Goal: Task Accomplishment & Management: Complete application form

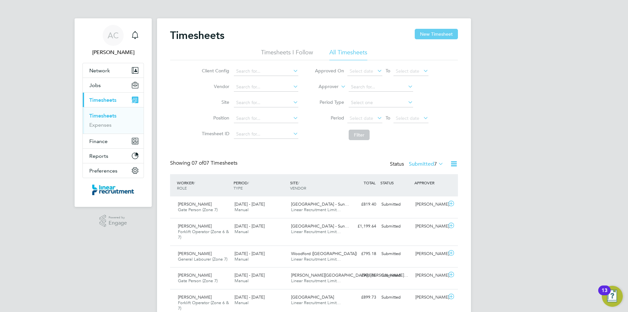
click at [420, 36] on button "New Timesheet" at bounding box center [436, 34] width 43 height 10
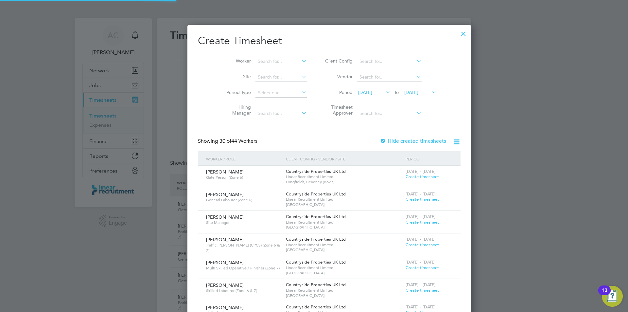
click at [404, 93] on span "[DATE]" at bounding box center [411, 92] width 14 height 6
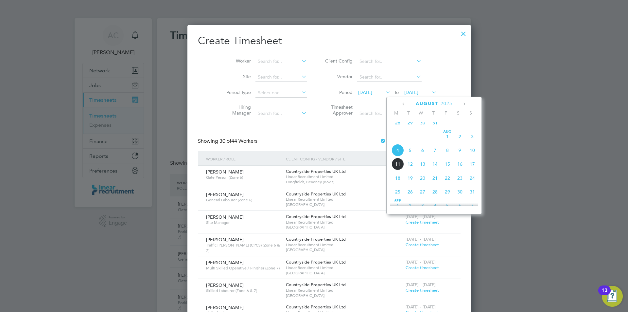
click at [472, 152] on span "10" at bounding box center [472, 150] width 12 height 12
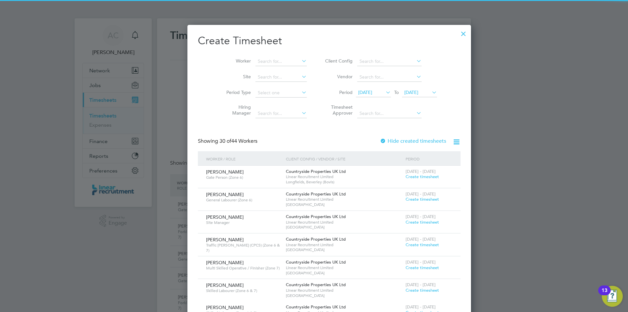
click at [367, 93] on span "[DATE]" at bounding box center [373, 92] width 35 height 9
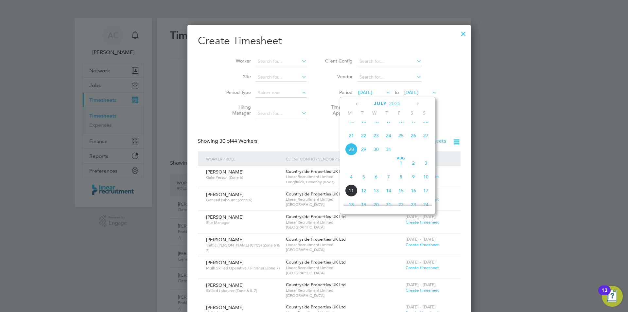
click at [350, 183] on span "4" at bounding box center [351, 176] width 12 height 12
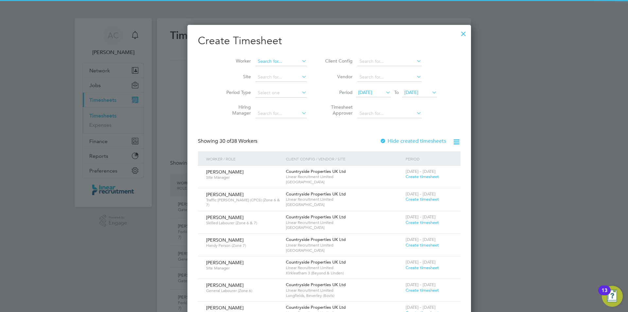
click at [256, 65] on input at bounding box center [280, 61] width 51 height 9
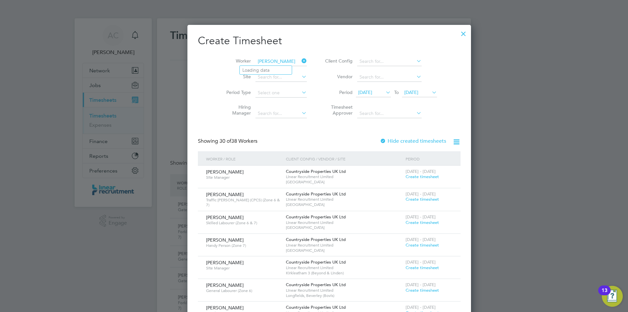
type input "[PERSON_NAME]"
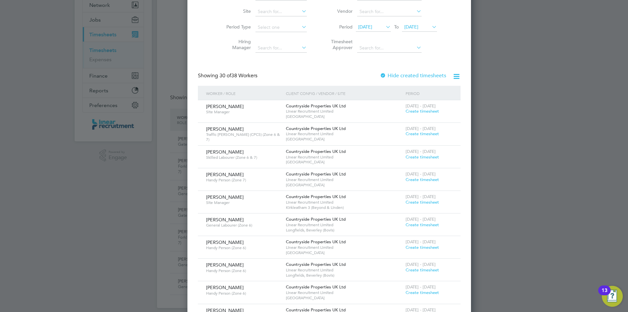
click at [406, 199] on span "Create timesheet" at bounding box center [422, 202] width 33 height 6
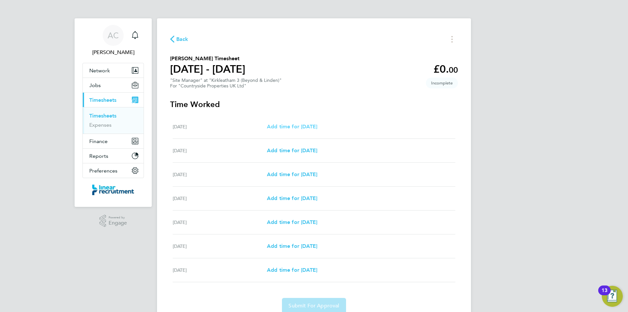
click at [314, 124] on span "Add time for [DATE]" at bounding box center [292, 126] width 50 height 6
select select "30"
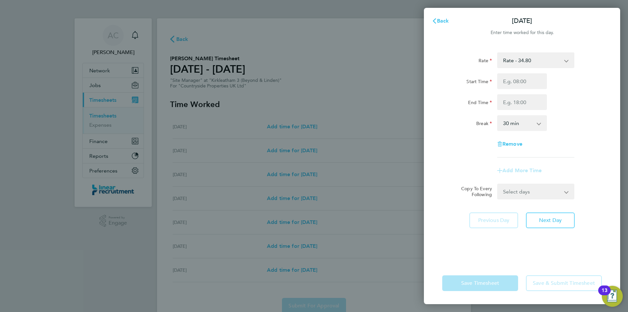
click at [534, 67] on select "Rate - 34.80 Basic" at bounding box center [532, 60] width 68 height 14
drag, startPoint x: 500, startPoint y: 47, endPoint x: 503, endPoint y: 58, distance: 11.6
click at [500, 47] on div "Rate Rate - 34.80 Basic Start Time End Time Break 0 min 15 min 30 min 45 min 60…" at bounding box center [522, 153] width 196 height 218
click at [520, 87] on input "Start Time" at bounding box center [522, 81] width 50 height 16
type input "07:30"
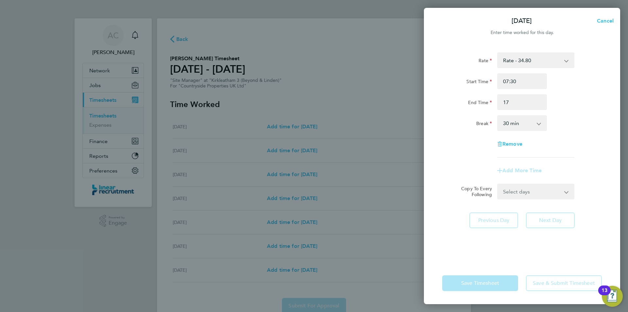
type input "17:00"
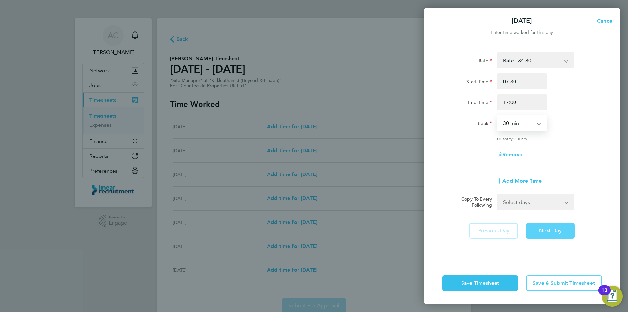
click at [552, 226] on button "Next Day" at bounding box center [550, 231] width 49 height 16
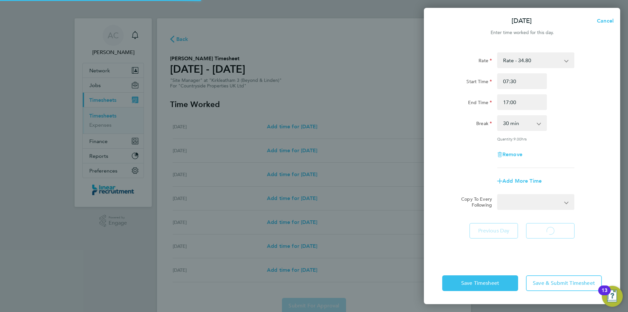
select select "30"
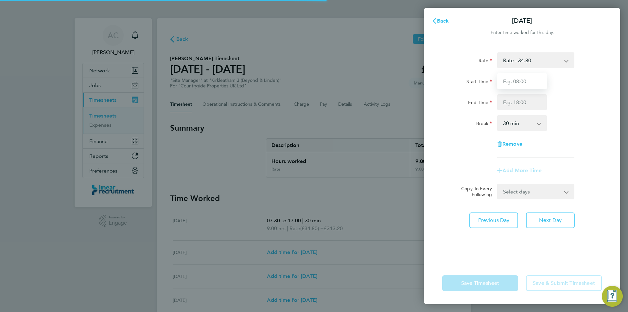
click at [514, 82] on input "Start Time" at bounding box center [522, 81] width 50 height 16
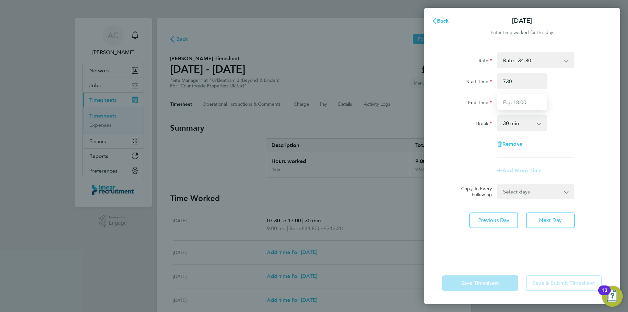
type input "07:30"
type input "17:00"
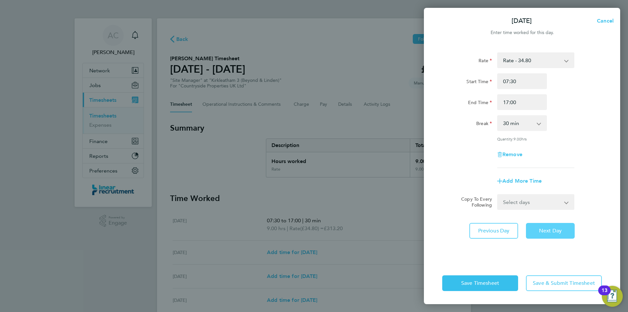
click at [560, 234] on button "Next Day" at bounding box center [550, 231] width 49 height 16
select select "30"
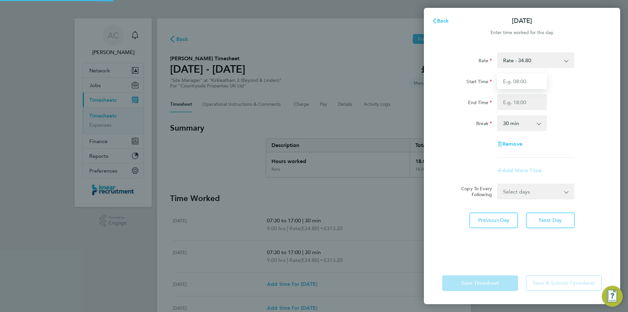
click at [521, 81] on input "Start Time" at bounding box center [522, 81] width 50 height 16
type input "07:30"
type input "17:00"
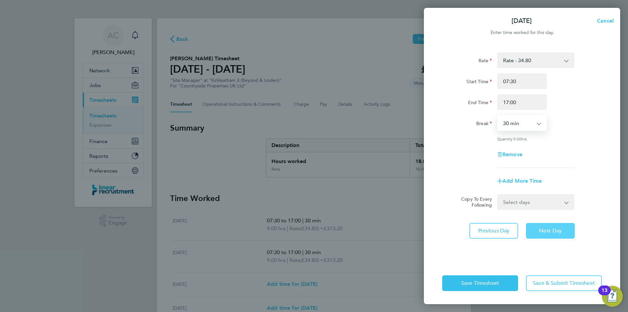
click at [557, 233] on span "Next Day" at bounding box center [550, 230] width 23 height 7
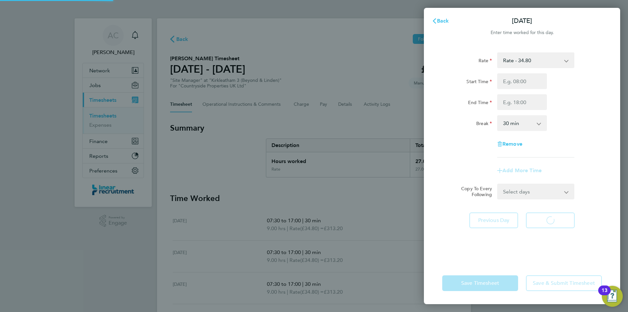
select select "30"
click at [523, 79] on input "Start Time" at bounding box center [522, 81] width 50 height 16
type input "07:30"
type input "17:00"
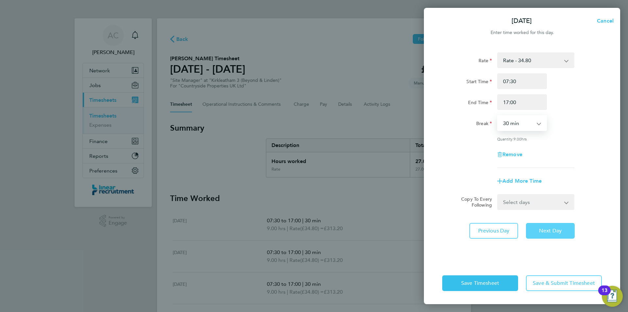
click at [557, 227] on span "Next Day" at bounding box center [550, 230] width 23 height 7
select select "30"
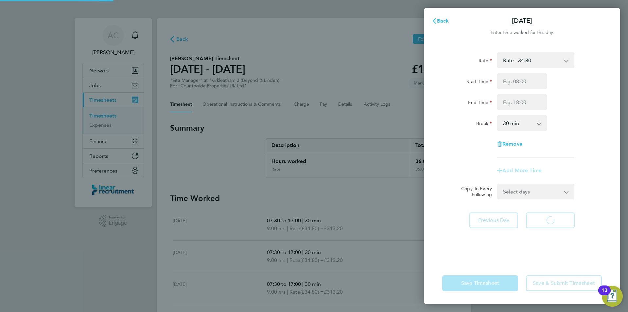
select select "30"
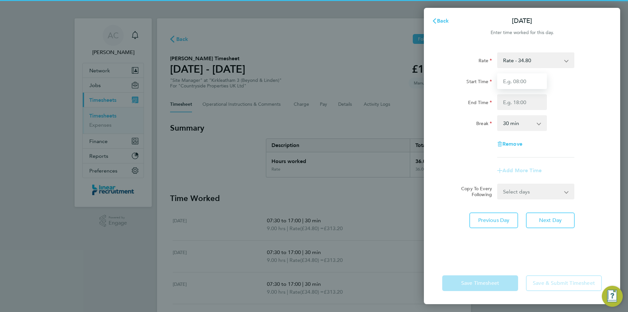
click at [514, 85] on input "Start Time" at bounding box center [522, 81] width 50 height 16
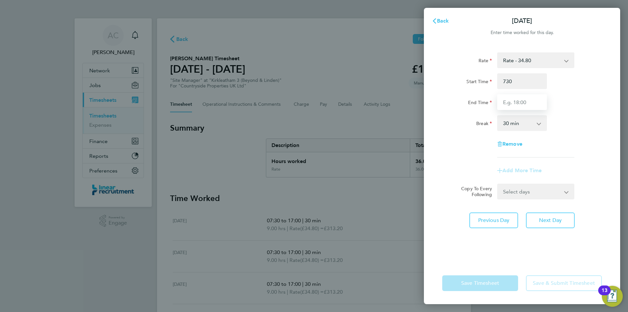
type input "07:30"
type input "16:00"
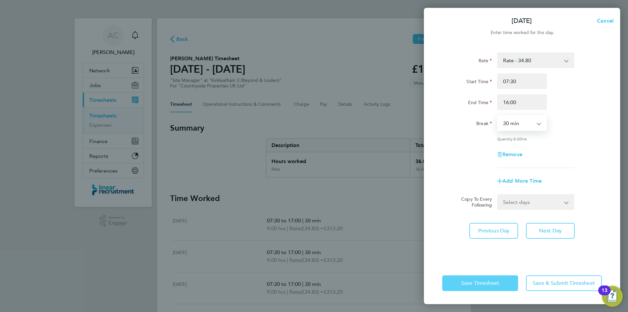
click at [498, 280] on span "Save Timesheet" at bounding box center [480, 283] width 38 height 7
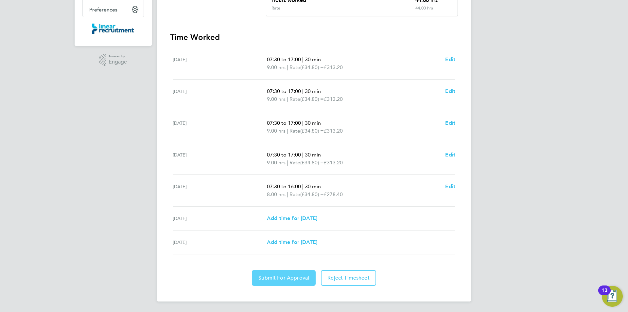
click at [298, 276] on span "Submit For Approval" at bounding box center [283, 277] width 51 height 7
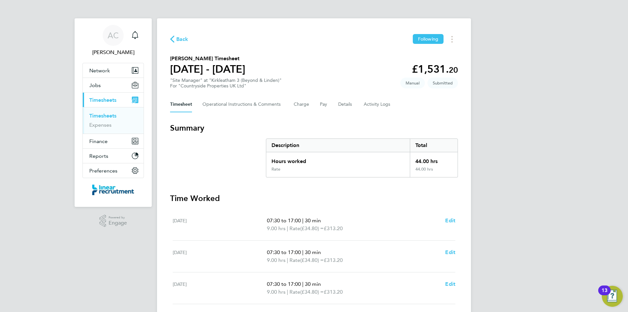
click at [115, 115] on link "Timesheets" at bounding box center [102, 116] width 27 height 6
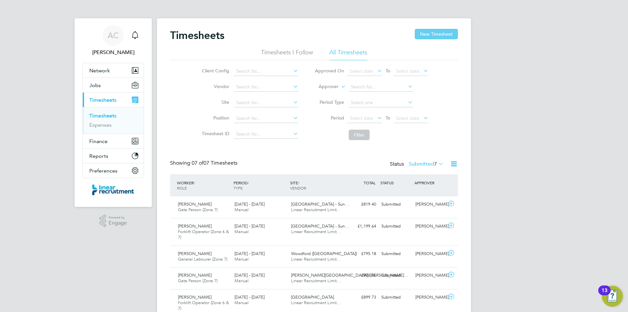
click at [425, 34] on button "New Timesheet" at bounding box center [436, 34] width 43 height 10
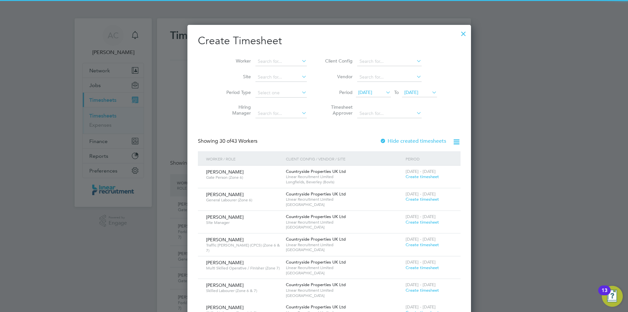
click at [402, 96] on span "[DATE]" at bounding box center [419, 92] width 35 height 9
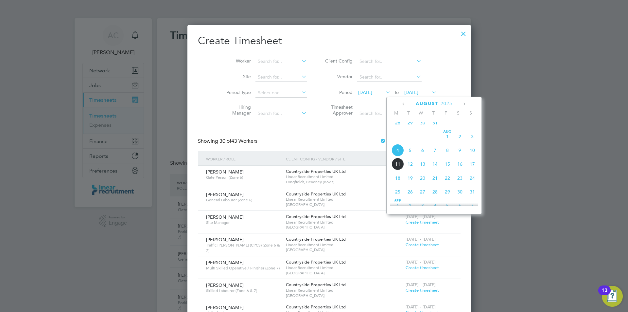
click at [473, 155] on span "10" at bounding box center [472, 150] width 12 height 12
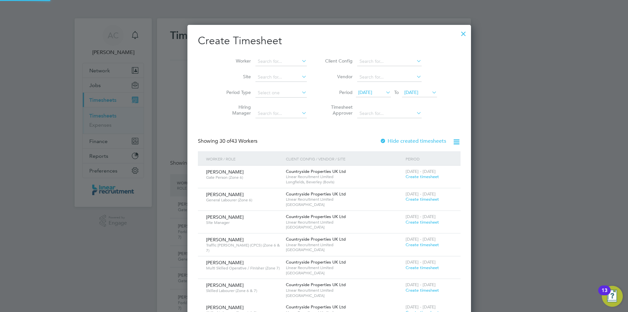
click at [356, 89] on span "[DATE]" at bounding box center [373, 92] width 35 height 9
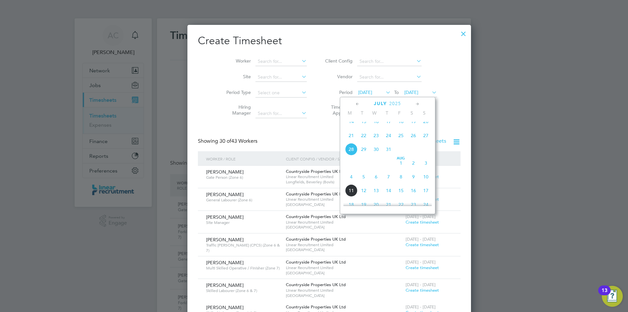
click at [347, 183] on span "4" at bounding box center [351, 176] width 12 height 12
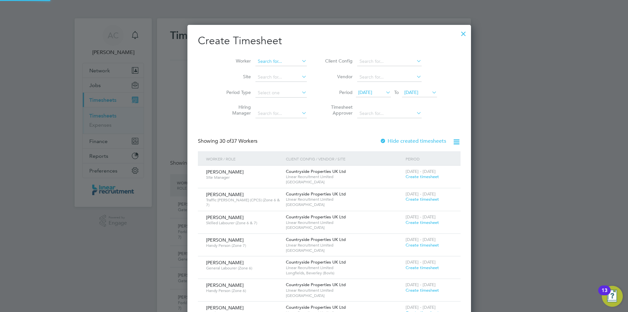
click at [257, 57] on input at bounding box center [280, 61] width 51 height 9
type input "[PERSON_NAME]"
click at [458, 32] on div at bounding box center [464, 32] width 12 height 12
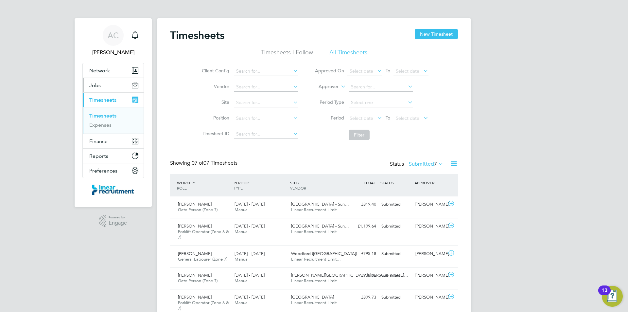
click at [106, 87] on button "Jobs" at bounding box center [113, 85] width 61 height 14
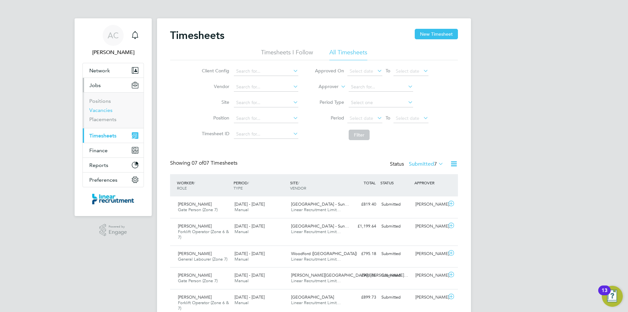
click at [102, 109] on link "Vacancies" at bounding box center [100, 110] width 23 height 6
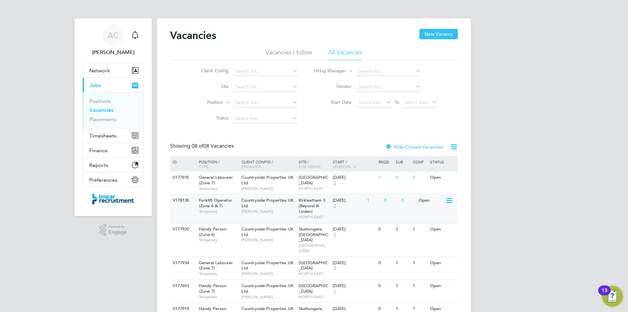
click at [229, 210] on span "Temporary" at bounding box center [218, 211] width 39 height 5
click at [117, 73] on button "Network" at bounding box center [113, 70] width 61 height 14
click at [96, 68] on span "Network" at bounding box center [99, 70] width 21 height 6
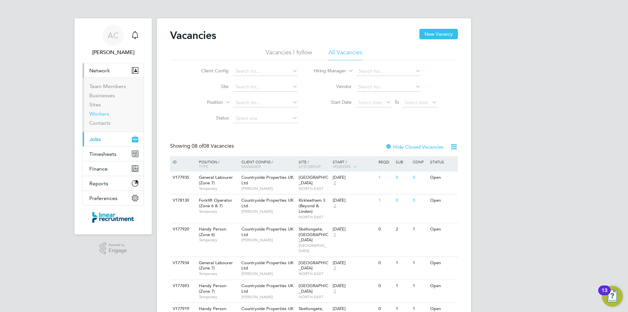
click at [102, 114] on link "Workers" at bounding box center [99, 114] width 20 height 6
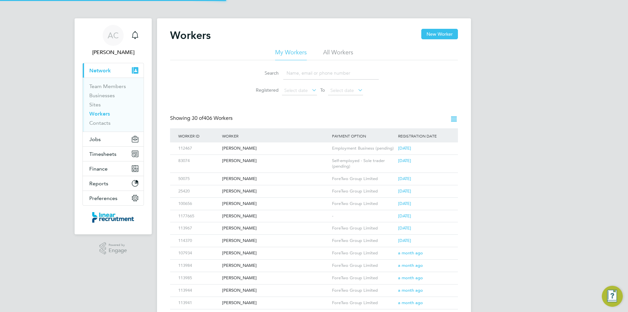
click at [302, 77] on input at bounding box center [331, 73] width 96 height 13
drag, startPoint x: 342, startPoint y: 49, endPoint x: 338, endPoint y: 59, distance: 10.6
click at [342, 49] on li "All Workers" at bounding box center [338, 54] width 30 height 12
click at [336, 74] on input at bounding box center [331, 73] width 96 height 13
type input "[PERSON_NAME]"
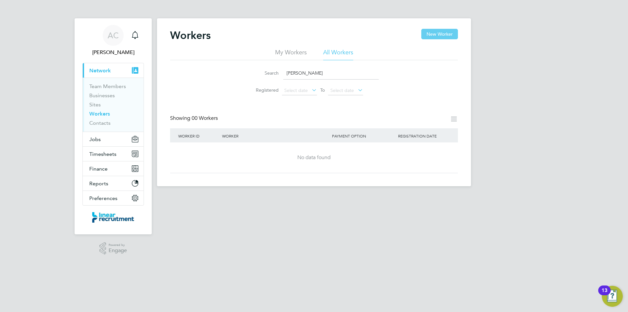
click at [452, 35] on button "New Worker" at bounding box center [439, 34] width 37 height 10
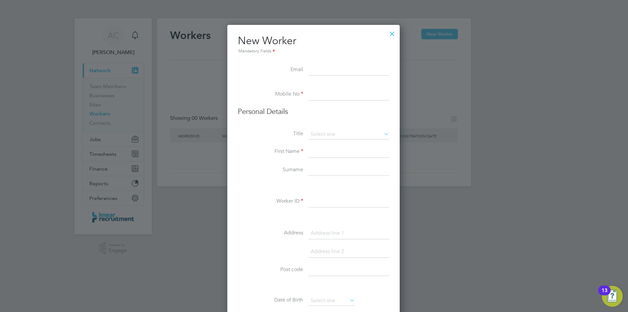
paste input "[EMAIL_ADDRESS][DOMAIN_NAME]"
type input "[EMAIL_ADDRESS][DOMAIN_NAME]"
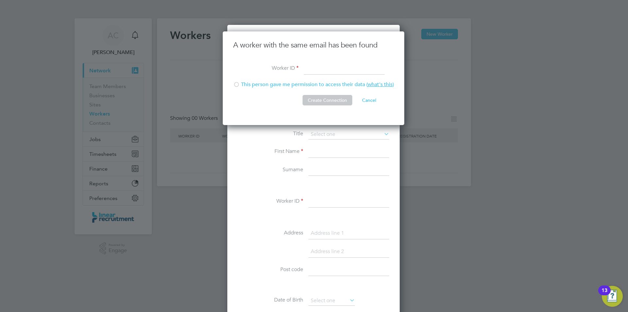
paste input "45161"
type input "45161"
click at [235, 86] on div at bounding box center [236, 85] width 7 height 7
click at [310, 100] on button "Create Connection" at bounding box center [328, 100] width 50 height 10
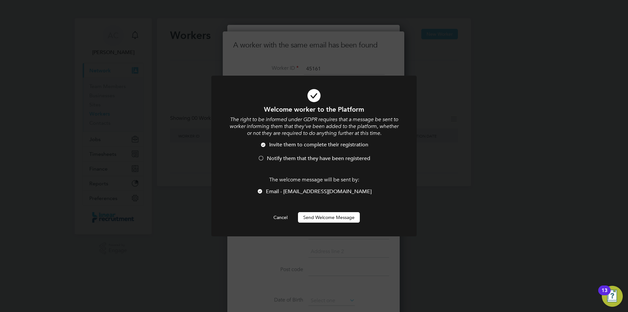
click at [309, 158] on span "Notify them that they have been registered" at bounding box center [318, 158] width 103 height 7
click at [450, 136] on div "Welcome worker to the Platform The right to be informed under GDPR requires tha…" at bounding box center [314, 156] width 628 height 312
click at [280, 217] on button "Cancel" at bounding box center [280, 217] width 25 height 10
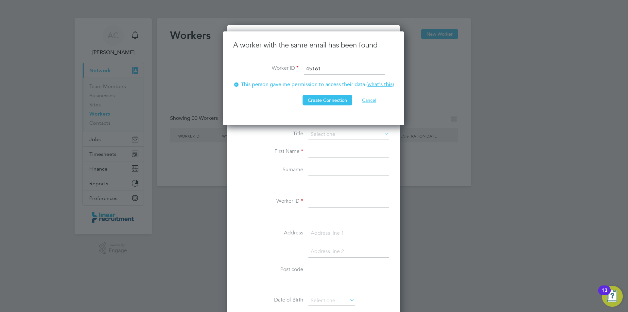
click at [365, 97] on button "Cancel" at bounding box center [369, 100] width 25 height 10
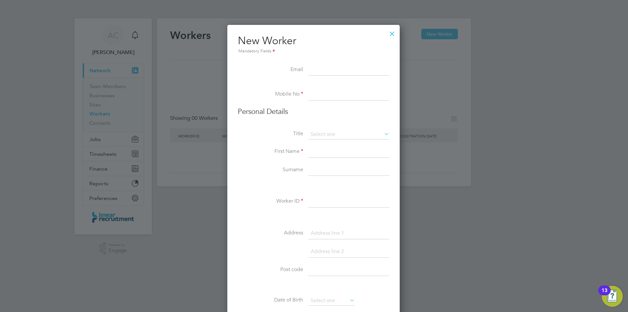
click at [393, 35] on div at bounding box center [392, 32] width 12 height 12
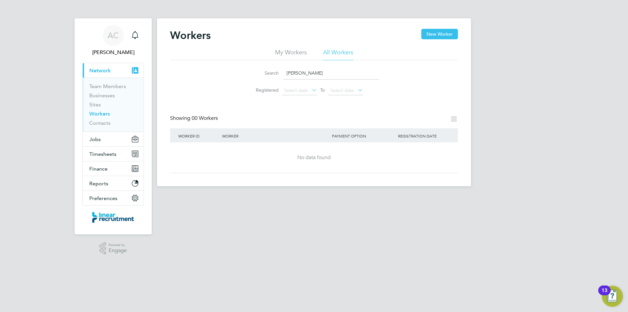
click at [97, 112] on link "Workers" at bounding box center [99, 114] width 21 height 6
click at [317, 69] on input "[PERSON_NAME]" at bounding box center [331, 73] width 96 height 13
drag, startPoint x: 315, startPoint y: 79, endPoint x: 326, endPoint y: 71, distance: 13.7
click at [317, 77] on input "[PERSON_NAME]" at bounding box center [331, 73] width 96 height 13
drag, startPoint x: 267, startPoint y: 71, endPoint x: 224, endPoint y: 72, distance: 43.2
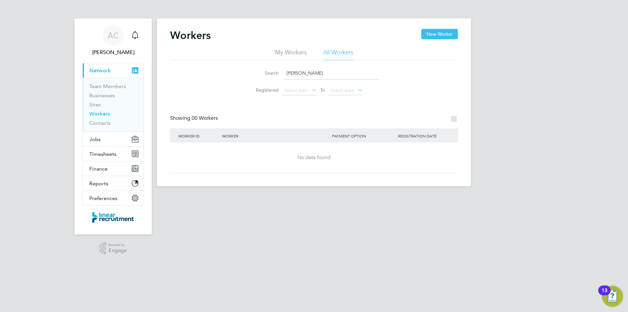
click at [224, 73] on div "Search [PERSON_NAME] Registered Select date To Select date" at bounding box center [314, 79] width 288 height 38
paste input "[EMAIL_ADDRESS][DOMAIN_NAME]"
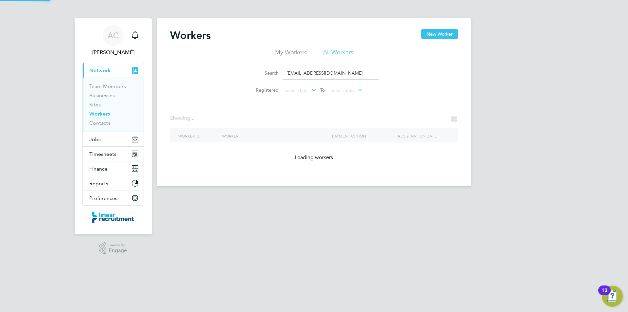
type input "[EMAIL_ADDRESS][DOMAIN_NAME]"
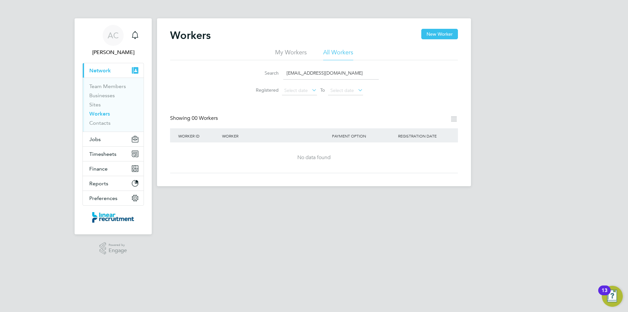
click at [421, 32] on div "Workers New Worker" at bounding box center [314, 39] width 288 height 20
click at [427, 30] on button "New Worker" at bounding box center [439, 34] width 37 height 10
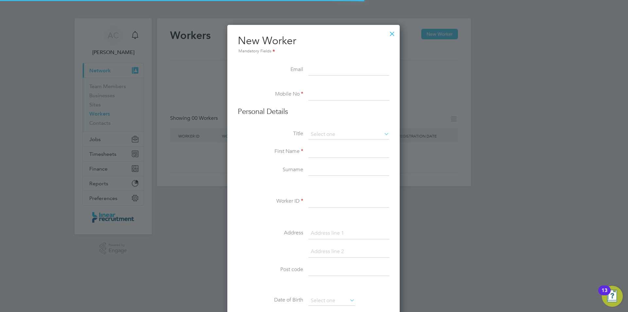
scroll to position [557, 173]
paste input "[EMAIL_ADDRESS][DOMAIN_NAME]"
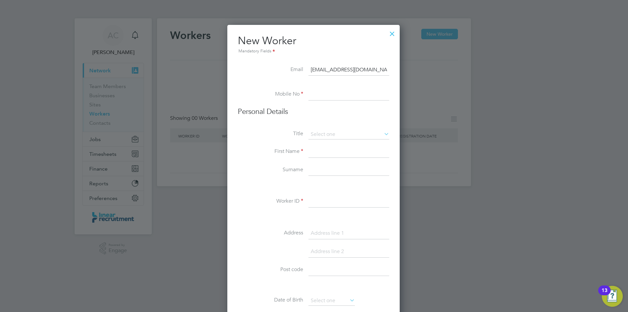
type input "[EMAIL_ADDRESS][DOMAIN_NAME]"
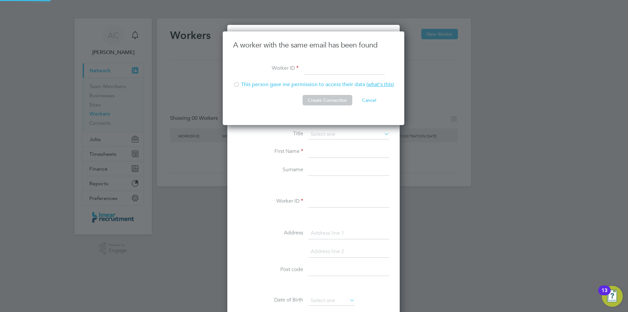
scroll to position [94, 183]
paste input "45161"
type input "45161"
click at [313, 99] on button "Create Connection" at bounding box center [328, 100] width 50 height 10
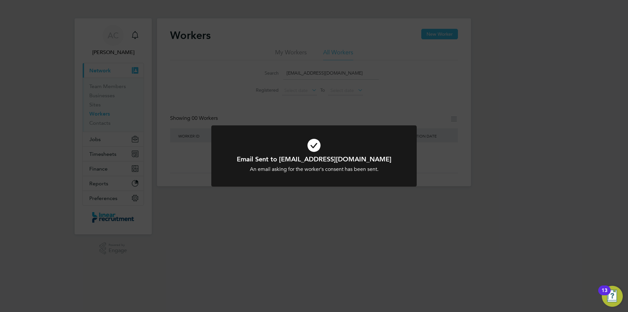
click at [296, 142] on icon at bounding box center [314, 145] width 170 height 26
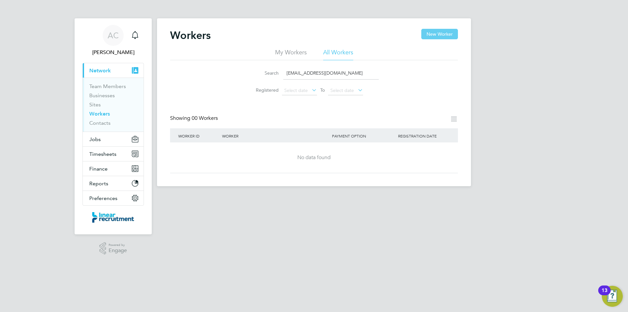
click at [432, 36] on button "New Worker" at bounding box center [439, 34] width 37 height 10
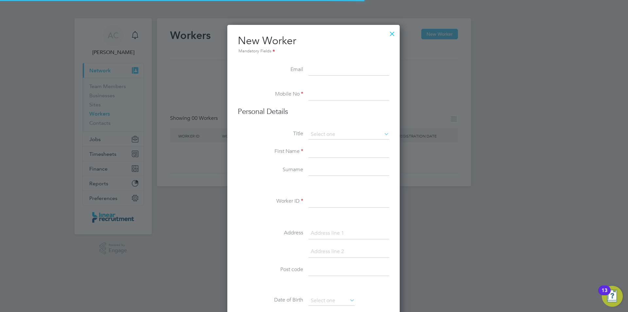
scroll to position [557, 173]
paste input "45161"
type input "45161"
paste input "[EMAIL_ADDRESS][DOMAIN_NAME]"
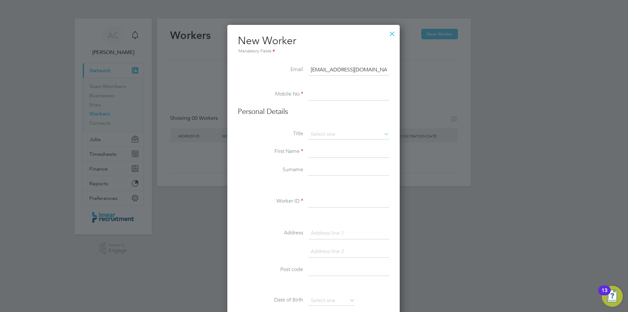
type input "[EMAIL_ADDRESS][DOMAIN_NAME]"
click at [329, 94] on input at bounding box center [348, 95] width 81 height 12
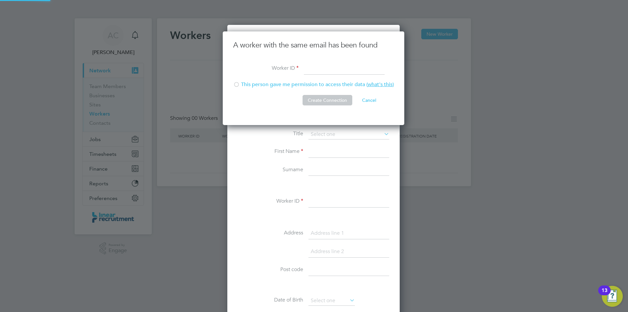
scroll to position [94, 183]
click at [373, 99] on button "Cancel" at bounding box center [369, 100] width 25 height 10
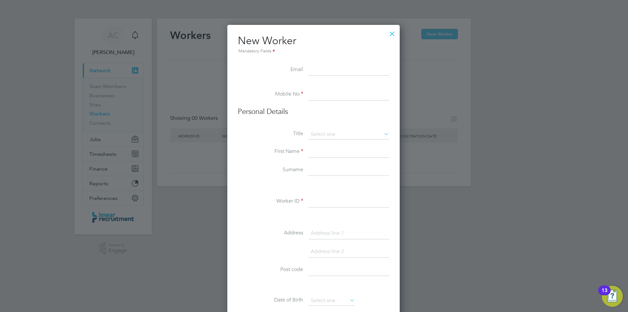
click at [359, 71] on input at bounding box center [348, 70] width 81 height 12
paste input "[EMAIL_ADDRESS][DOMAIN_NAME]"
type input "[EMAIL_ADDRESS][DOMAIN_NAME]."
drag, startPoint x: 355, startPoint y: 91, endPoint x: 322, endPoint y: 91, distance: 32.4
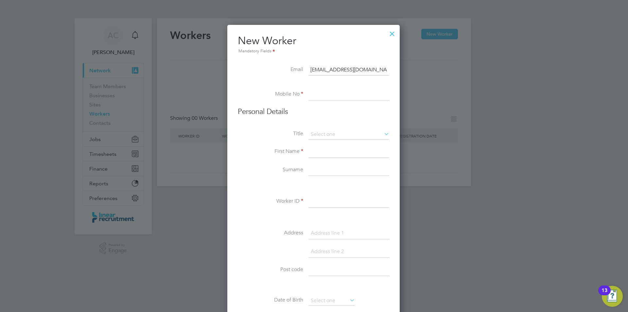
click at [355, 91] on input at bounding box center [348, 95] width 81 height 12
paste input "45161"
type input "45161"
click at [315, 140] on li "Mr" at bounding box center [348, 143] width 81 height 9
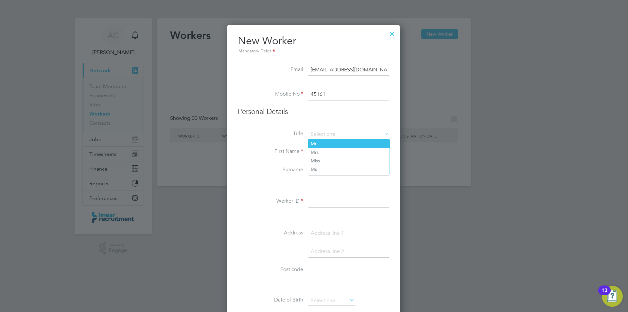
type input "Mr"
click at [315, 147] on input at bounding box center [348, 152] width 81 height 12
type input "[PERSON_NAME]"
paste input "45161"
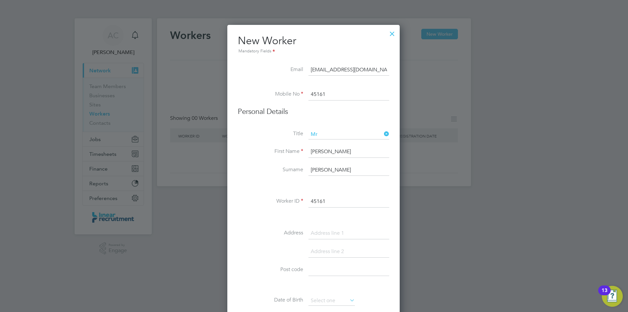
type input "45161"
click at [329, 98] on input "45161" at bounding box center [348, 95] width 81 height 12
drag, startPoint x: 328, startPoint y: 98, endPoint x: 297, endPoint y: 94, distance: 31.3
click at [299, 95] on li "Mobile No 45161" at bounding box center [313, 98] width 151 height 18
paste input "07493778917"
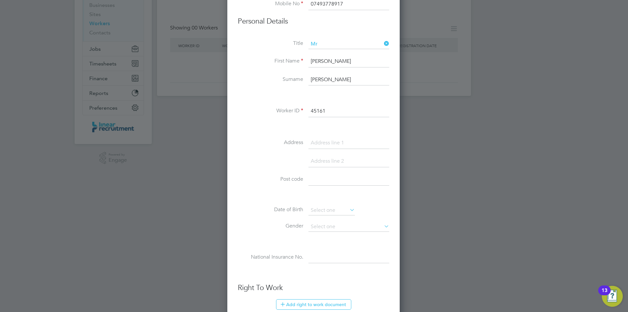
scroll to position [98, 0]
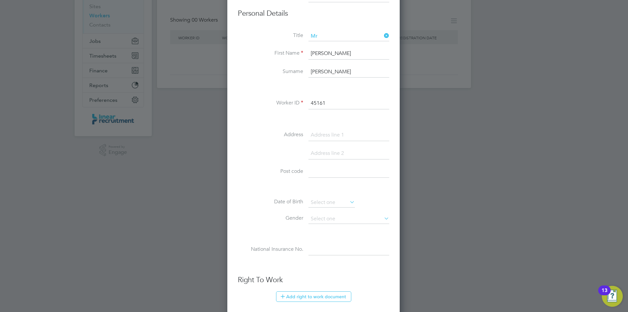
type input "07493778917"
click at [317, 144] on li "Address" at bounding box center [313, 138] width 151 height 18
drag, startPoint x: 321, startPoint y: 137, endPoint x: 212, endPoint y: 79, distance: 123.6
click at [321, 137] on input at bounding box center [348, 135] width 81 height 12
type input "[STREET_ADDRESS]"
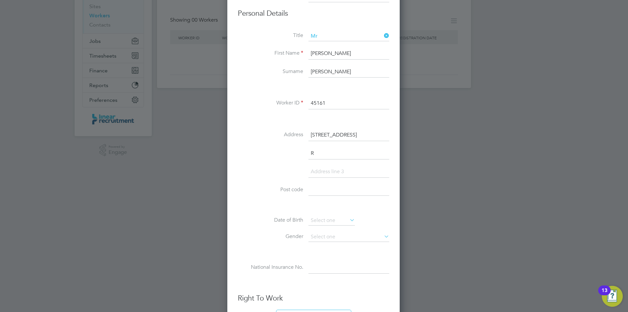
scroll to position [575, 173]
type input "Redcar"
paste input "TS10 3JX"
type input "TS10 3JX"
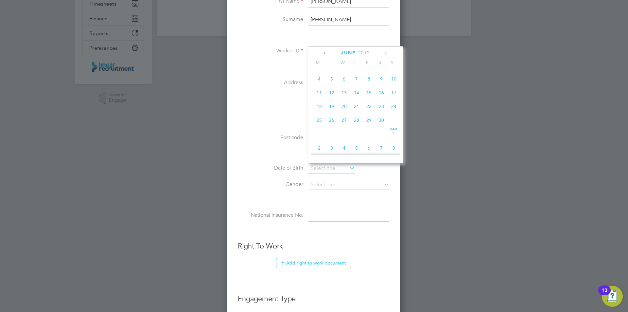
scroll to position [79, 0]
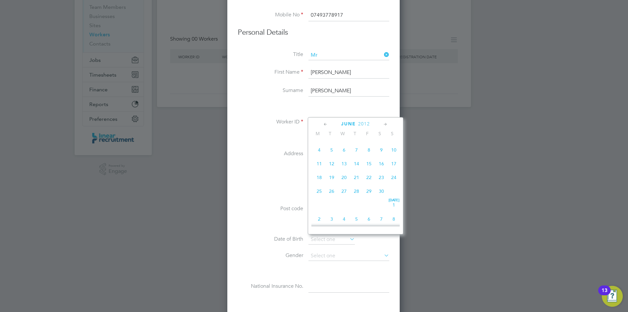
click at [355, 127] on div "[DATE]" at bounding box center [355, 124] width 88 height 6
click at [358, 122] on div "[DATE]" at bounding box center [355, 124] width 88 height 6
click at [367, 127] on div "[DATE] M T W T F S S [DATE] 2 3 4 5 6 7 8 9 10 11 12 13 14 15 16 17 18 19 20 21…" at bounding box center [356, 175] width 96 height 117
click at [366, 125] on span "2012" at bounding box center [364, 124] width 12 height 6
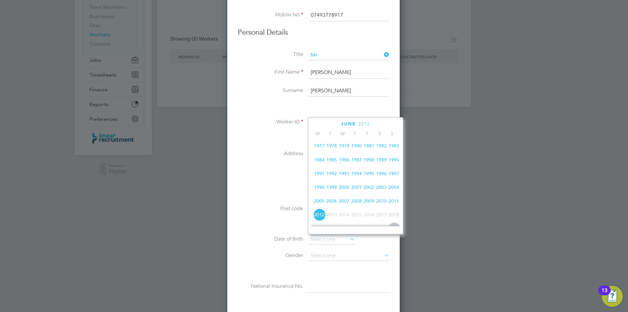
click at [382, 148] on span "1982" at bounding box center [381, 145] width 12 height 12
click at [350, 124] on span "July" at bounding box center [348, 124] width 13 height 6
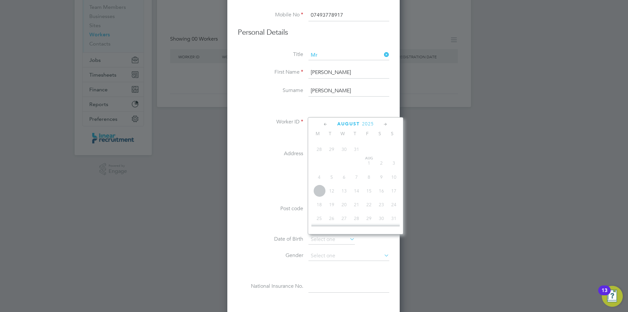
click at [388, 122] on icon at bounding box center [385, 124] width 6 height 7
click at [375, 125] on span "2025" at bounding box center [373, 124] width 12 height 6
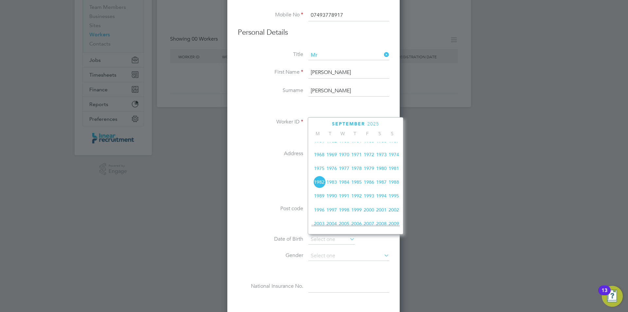
click at [316, 184] on span "1982" at bounding box center [319, 182] width 12 height 12
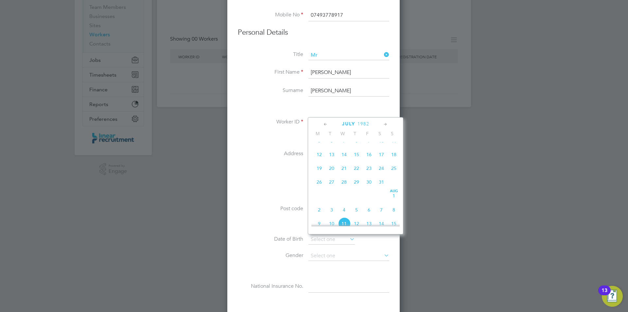
click at [385, 126] on icon at bounding box center [385, 124] width 6 height 7
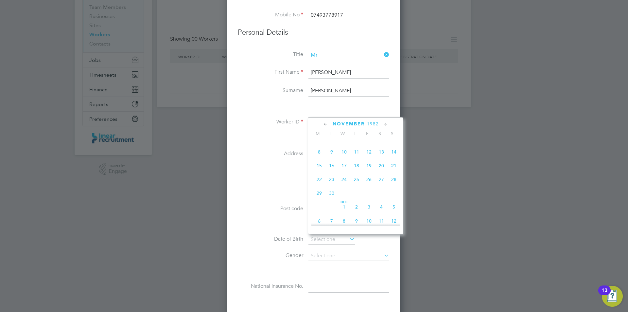
click at [355, 185] on span "25" at bounding box center [356, 179] width 12 height 12
type input "[DATE]"
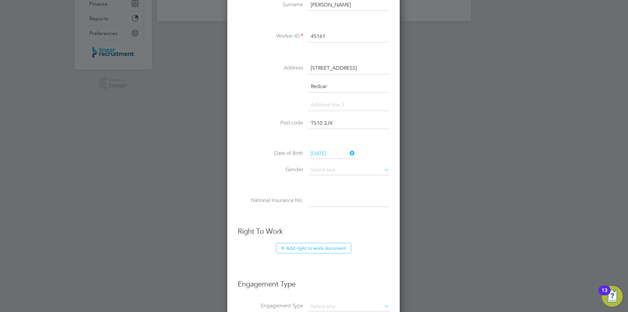
scroll to position [177, 0]
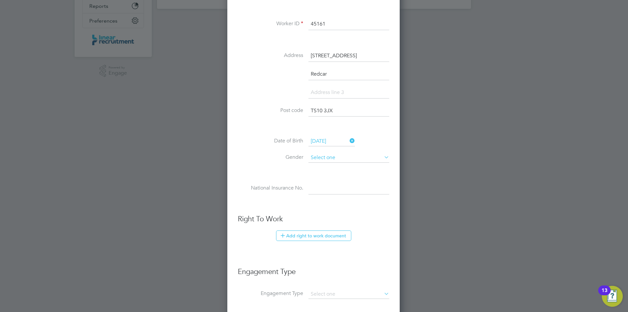
click at [334, 169] on li "[DEMOGRAPHIC_DATA]" at bounding box center [348, 167] width 81 height 9
type input "[DEMOGRAPHIC_DATA]"
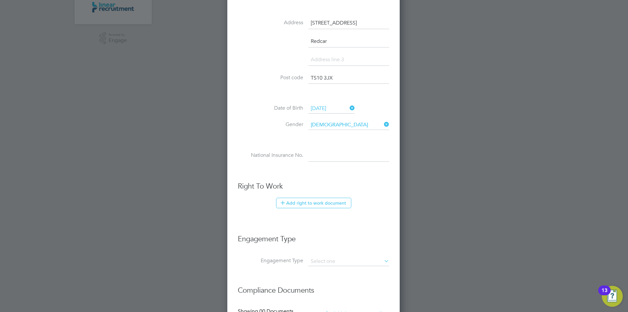
click at [353, 155] on input at bounding box center [348, 156] width 81 height 12
paste input "JN756698C"
type input "JN 75 66 98 C"
click at [306, 208] on button "Add right to work document" at bounding box center [313, 203] width 75 height 10
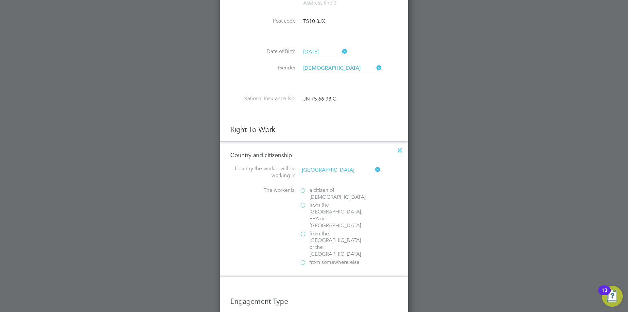
scroll to position [275, 0]
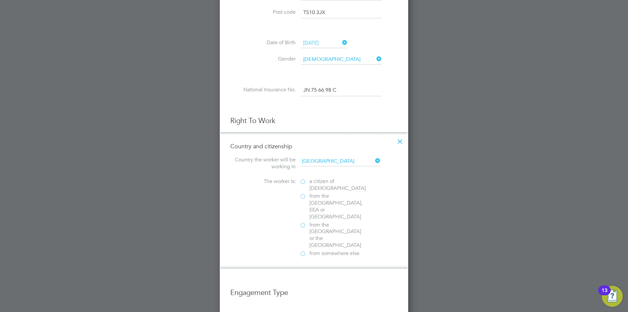
click at [325, 180] on span "a citizen of [DEMOGRAPHIC_DATA]" at bounding box center [337, 185] width 56 height 14
click at [0, 0] on input "a citizen of [DEMOGRAPHIC_DATA]" at bounding box center [0, 0] width 0 height 0
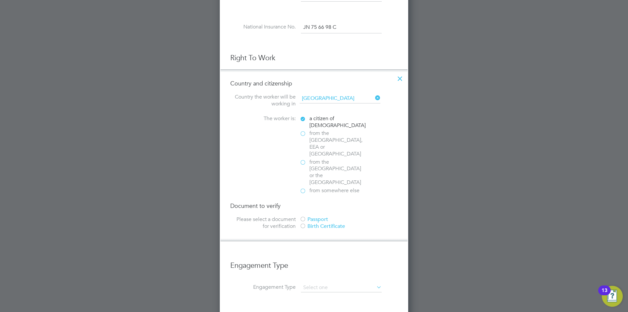
scroll to position [341, 0]
click at [318, 213] on div "Passport" at bounding box center [349, 216] width 98 height 7
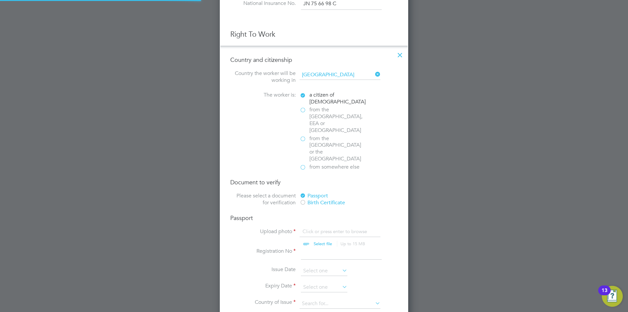
scroll to position [374, 0]
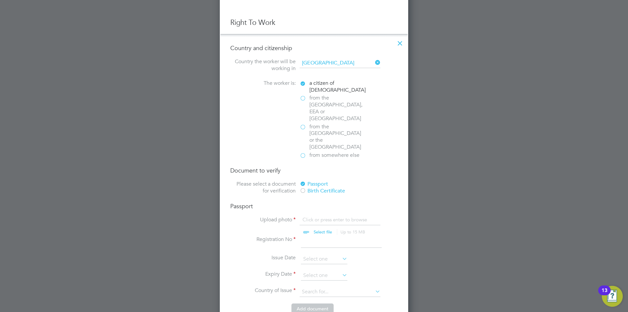
click at [320, 202] on div "Passport Upload photo Click or press enter to browse Select file Up to 15 MB Dr…" at bounding box center [313, 252] width 167 height 101
click at [319, 216] on input "file" at bounding box center [329, 226] width 103 height 20
type input "C:\fakepath\Signed ID.pdf"
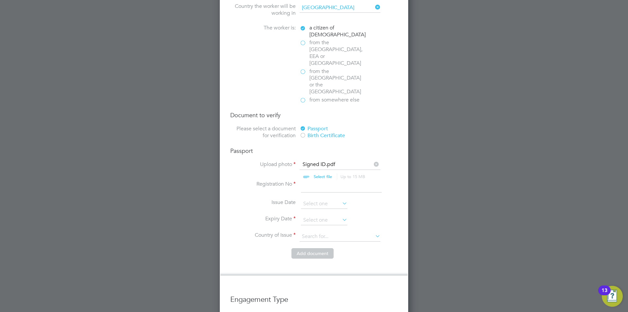
scroll to position [439, 0]
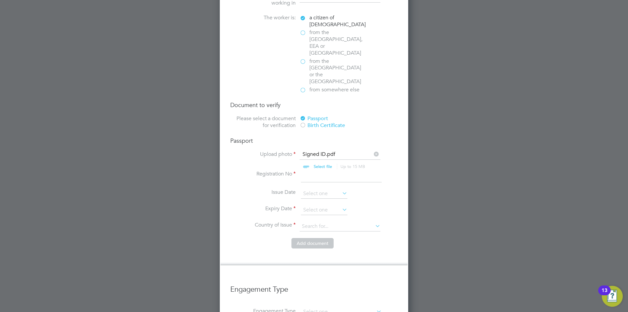
click at [311, 170] on input at bounding box center [341, 176] width 81 height 12
type input "532134365"
click at [308, 205] on input at bounding box center [324, 210] width 46 height 10
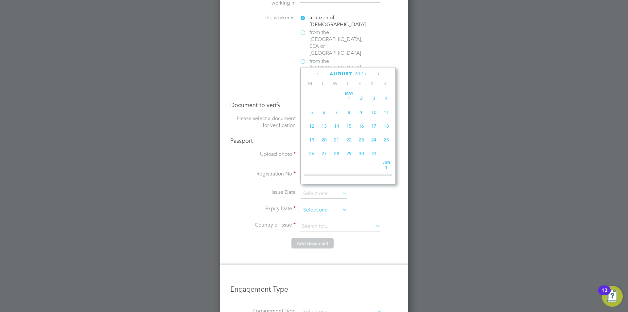
scroll to position [226, 0]
click at [377, 75] on icon at bounding box center [378, 74] width 6 height 7
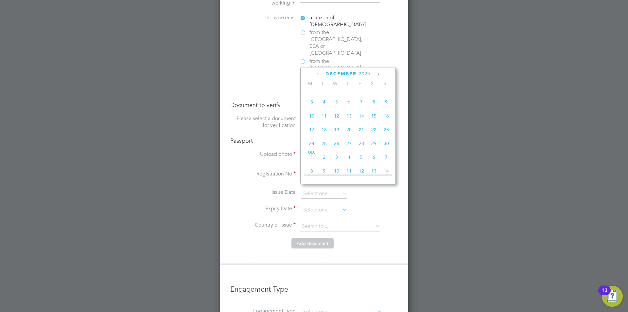
scroll to position [509, 0]
click at [363, 134] on span "26" at bounding box center [361, 128] width 12 height 12
type input "[DATE]"
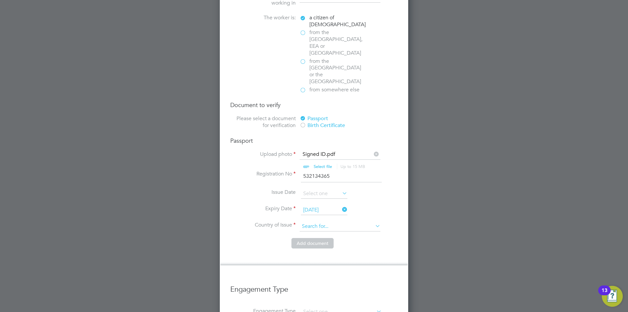
click at [316, 221] on input at bounding box center [340, 226] width 81 height 10
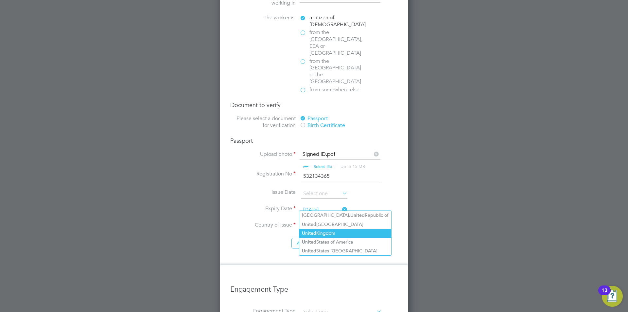
click at [319, 233] on li "[GEOGRAPHIC_DATA]" at bounding box center [345, 233] width 92 height 9
type input "[GEOGRAPHIC_DATA]"
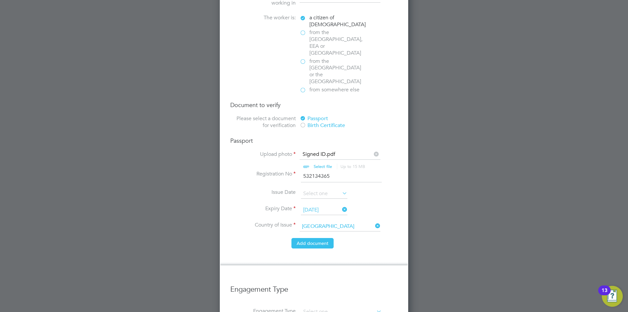
click at [317, 238] on button "Add document" at bounding box center [312, 243] width 42 height 10
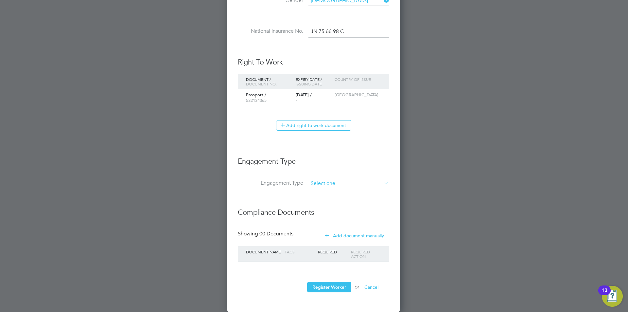
click at [314, 183] on input at bounding box center [348, 183] width 81 height 9
click at [351, 219] on li "Umbrella" at bounding box center [348, 221] width 81 height 9
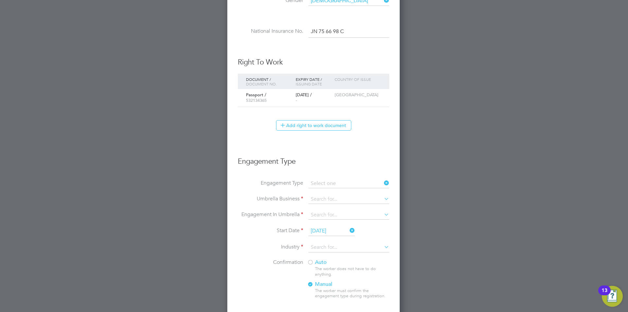
type input "Umbrella"
click at [342, 199] on input at bounding box center [348, 199] width 81 height 9
click at [342, 205] on li "ForeT wo Group Limited" at bounding box center [348, 208] width 81 height 9
type input "ForeTwo Group Limited"
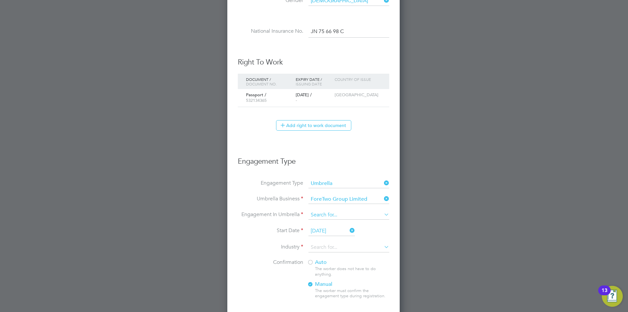
click at [340, 214] on input at bounding box center [348, 214] width 81 height 9
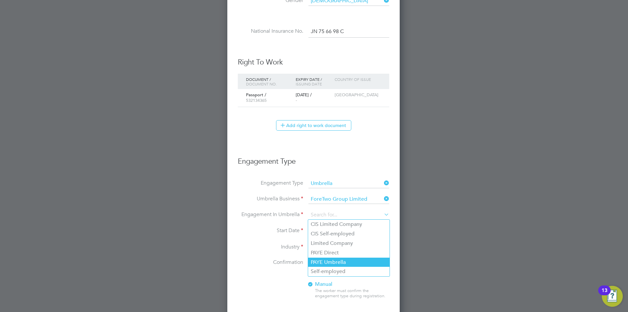
click at [338, 259] on li "PAYE Umbrella" at bounding box center [348, 261] width 81 height 9
type input "PAYE Umbrella"
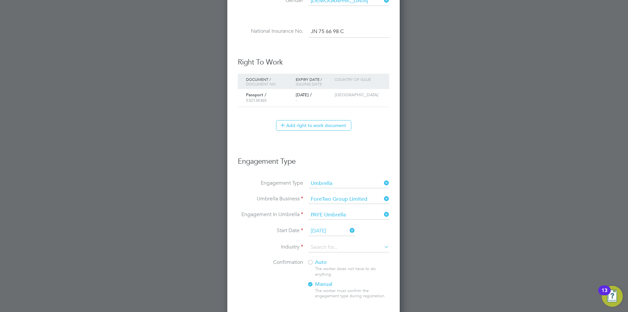
click at [336, 230] on input "[DATE]" at bounding box center [331, 231] width 46 height 10
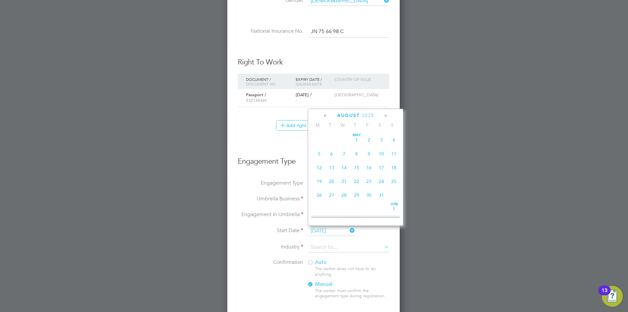
scroll to position [226, 0]
click at [345, 154] on span "6" at bounding box center [344, 148] width 12 height 12
type input "[DATE]"
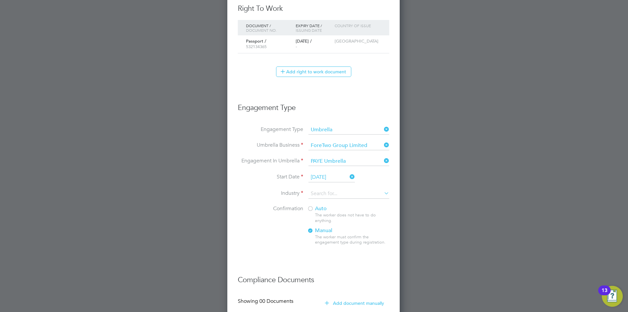
scroll to position [399, 0]
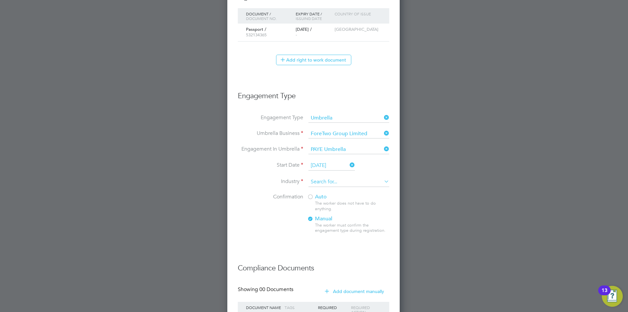
click at [328, 179] on input at bounding box center [348, 182] width 81 height 10
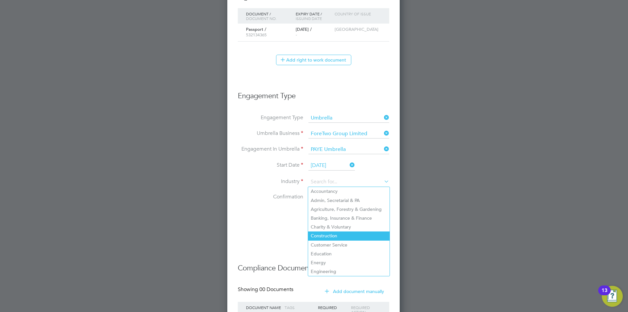
click at [337, 233] on li "Construction" at bounding box center [348, 235] width 81 height 9
type input "Construction"
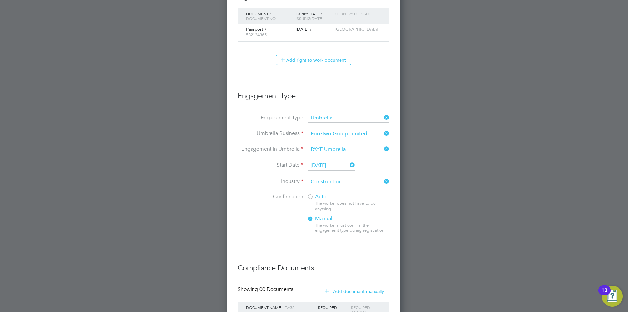
click at [316, 199] on span "Auto" at bounding box center [317, 196] width 20 height 7
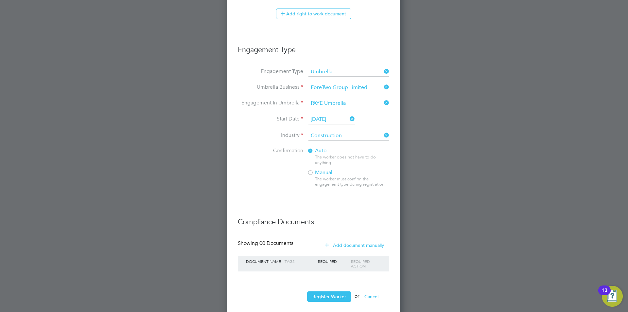
scroll to position [455, 0]
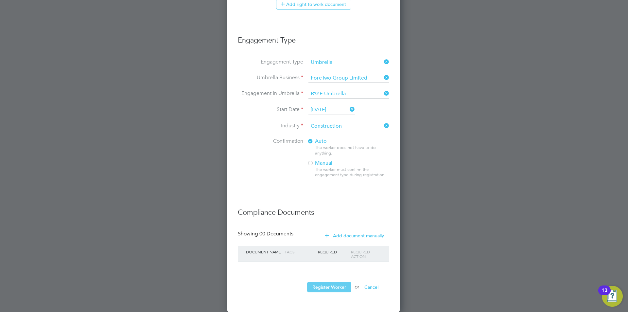
click at [340, 289] on button "Register Worker" at bounding box center [329, 287] width 44 height 10
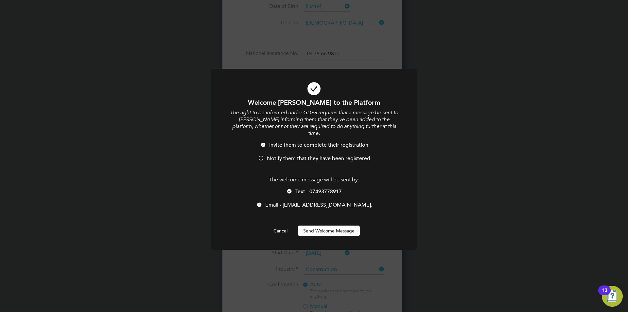
scroll to position [743, 173]
click at [288, 188] on div at bounding box center [289, 191] width 7 height 7
click at [274, 155] on span "Notify them that they have been registered" at bounding box center [318, 158] width 103 height 7
click at [319, 225] on button "Send Welcome Message" at bounding box center [329, 230] width 62 height 10
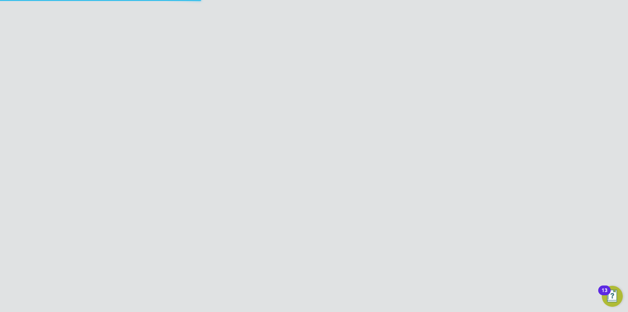
scroll to position [0, 0]
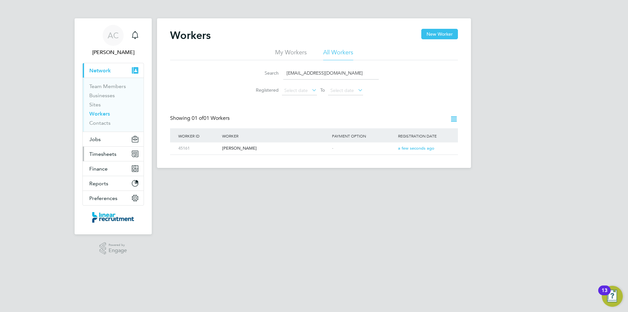
click at [109, 154] on span "Timesheets" at bounding box center [102, 154] width 27 height 6
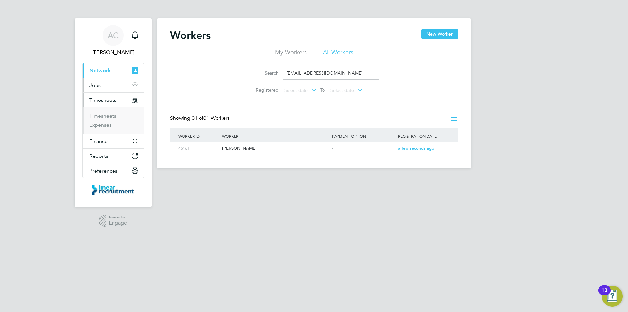
click at [110, 86] on button "Jobs" at bounding box center [113, 85] width 61 height 14
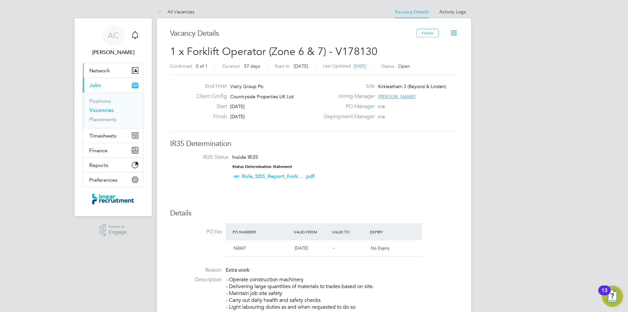
click at [113, 70] on button "Network" at bounding box center [113, 70] width 61 height 14
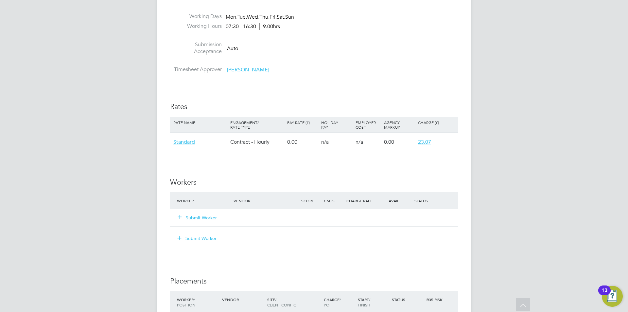
scroll to position [360, 0]
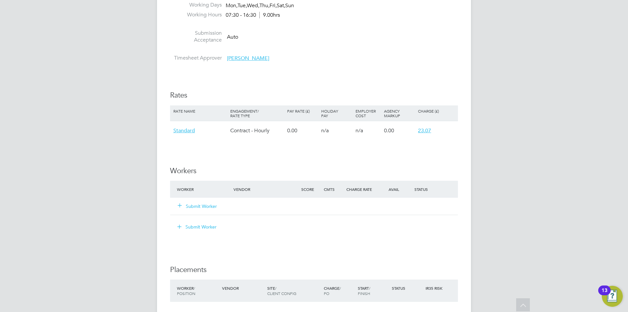
click at [194, 204] on button "Submit Worker" at bounding box center [197, 206] width 39 height 7
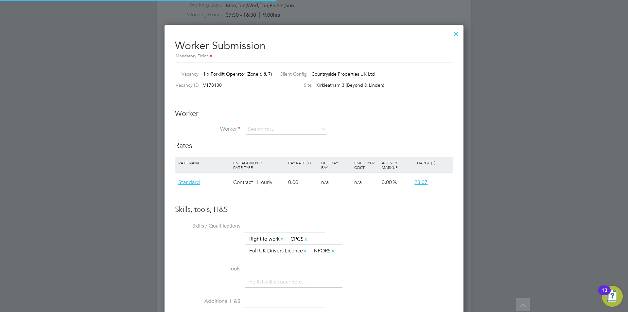
scroll to position [3, 3]
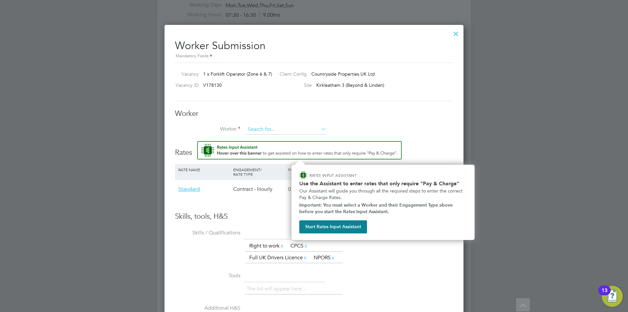
click at [254, 130] on input at bounding box center [286, 130] width 81 height 10
click at [257, 136] on b "[PERSON_NAME]" at bounding box center [267, 139] width 38 height 6
type input "George Horne (45161)"
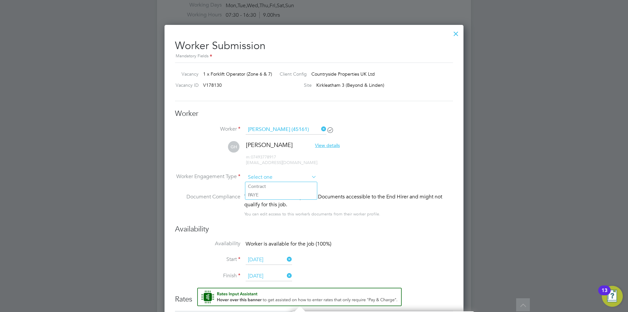
click at [299, 181] on input at bounding box center [281, 177] width 71 height 10
click at [297, 195] on li "PAYE" at bounding box center [281, 194] width 72 height 9
type input "PAYE"
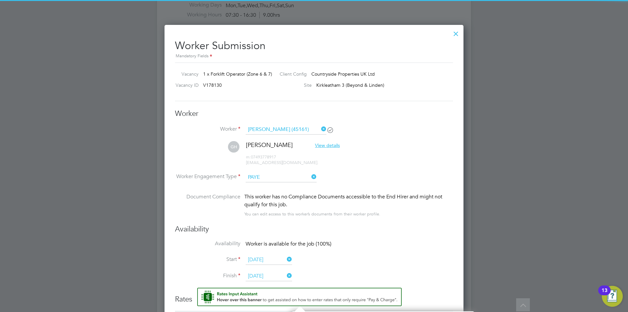
click at [323, 187] on li "Worker Engagement Type PAYE" at bounding box center [314, 182] width 278 height 20
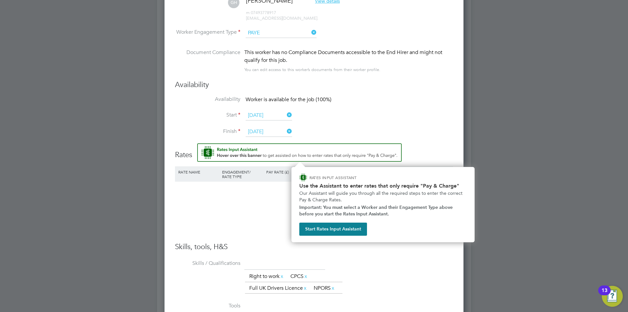
scroll to position [491, 0]
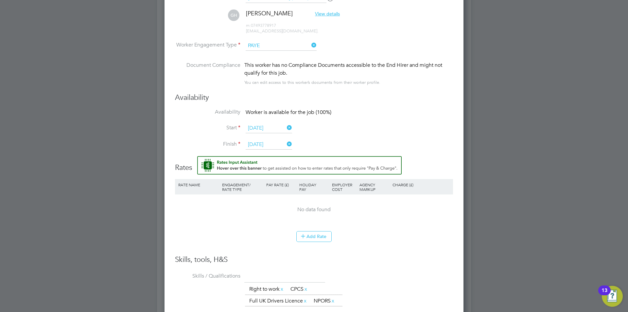
click at [263, 203] on div "No data found" at bounding box center [314, 209] width 265 height 30
click at [318, 234] on button "Add Rate" at bounding box center [313, 236] width 35 height 10
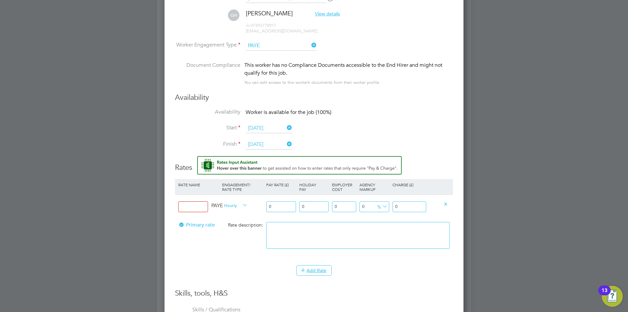
click at [202, 206] on input at bounding box center [193, 206] width 30 height 11
type input "Telehandler"
click at [401, 209] on input "0" at bounding box center [410, 206] width 34 height 11
drag, startPoint x: 403, startPoint y: 210, endPoint x: 361, endPoint y: 205, distance: 42.1
click at [367, 207] on div "Telehandler PAYE Hourly 0 0 n/a 0 n/a 0 0 % 0" at bounding box center [314, 206] width 278 height 24
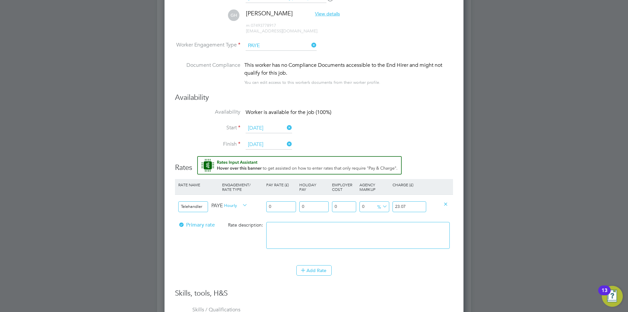
type input "23.07"
click at [480, 208] on div at bounding box center [314, 156] width 628 height 312
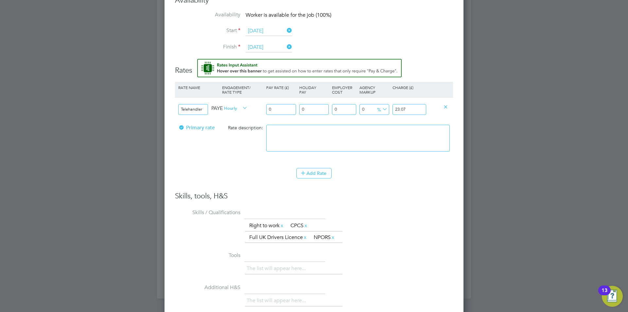
scroll to position [589, 0]
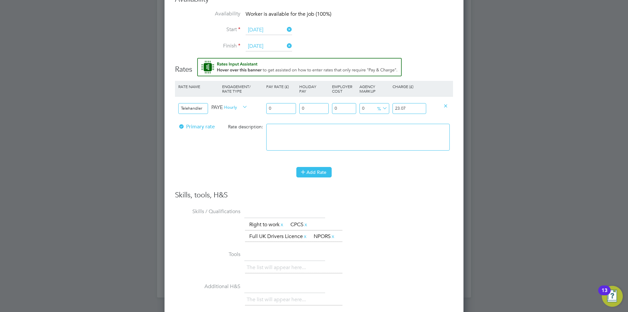
click at [326, 170] on button "Add Rate" at bounding box center [313, 172] width 35 height 10
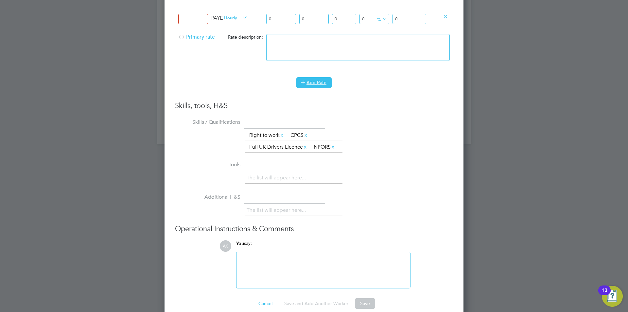
scroll to position [753, 0]
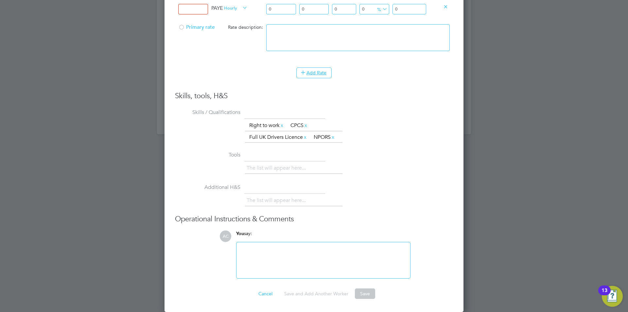
click at [397, 101] on div "Skills, tools, H&S Skills / Qualifications The list will appear here... Right t…" at bounding box center [314, 184] width 278 height 187
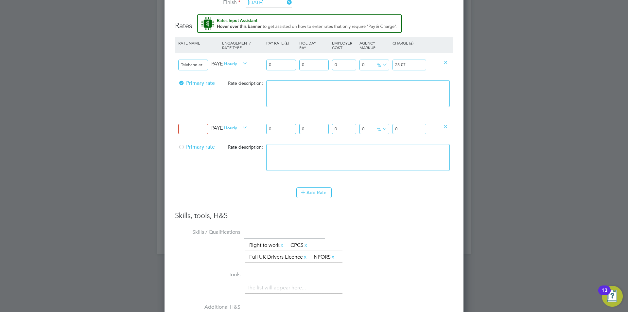
scroll to position [622, 0]
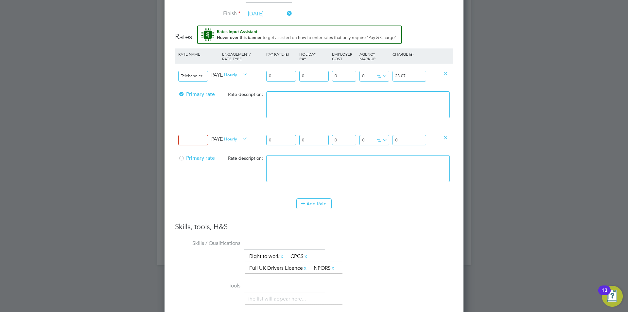
click at [446, 140] on icon at bounding box center [445, 137] width 5 height 5
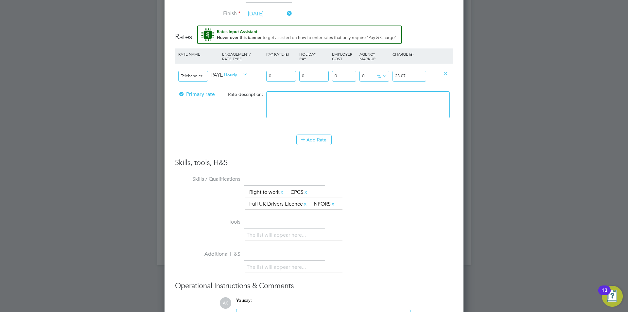
click at [430, 155] on li "Rate Name Engagement/ Rate Type Pay Rate (£) Holiday Pay Employer Cost Agency M…" at bounding box center [314, 103] width 278 height 110
click at [201, 96] on span "Primary rate" at bounding box center [196, 94] width 37 height 7
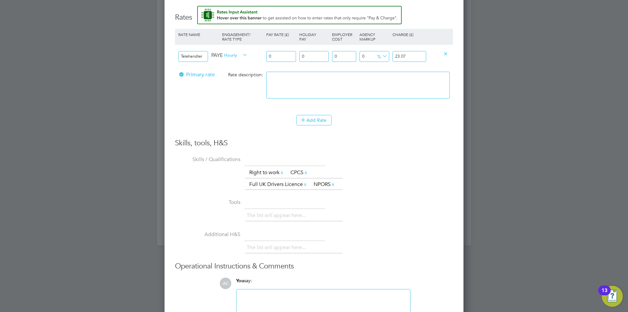
scroll to position [689, 0]
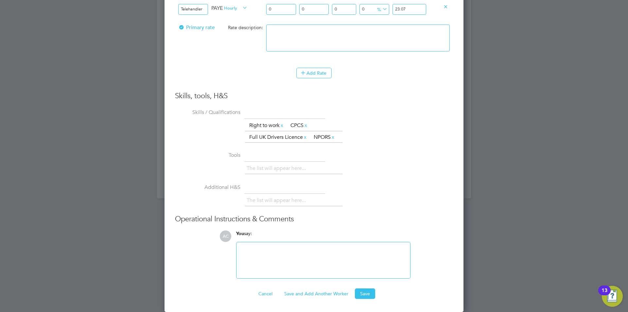
click at [373, 299] on div "Worker Submission Mandatory Fields Vacancy 1 x Forklift Operator (Zone 6 & 7) C…" at bounding box center [314, 4] width 299 height 616
click at [367, 294] on button "Save" at bounding box center [365, 293] width 20 height 10
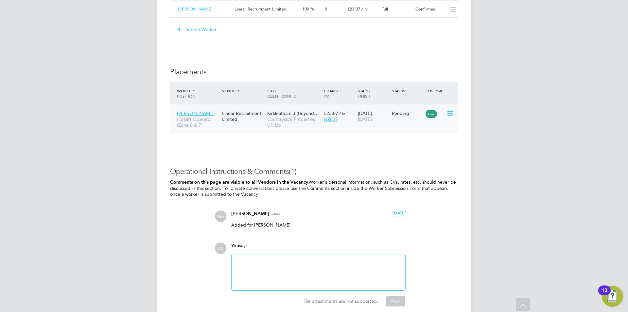
click at [452, 111] on icon at bounding box center [450, 113] width 7 height 8
click at [427, 153] on li "Start" at bounding box center [430, 153] width 46 height 9
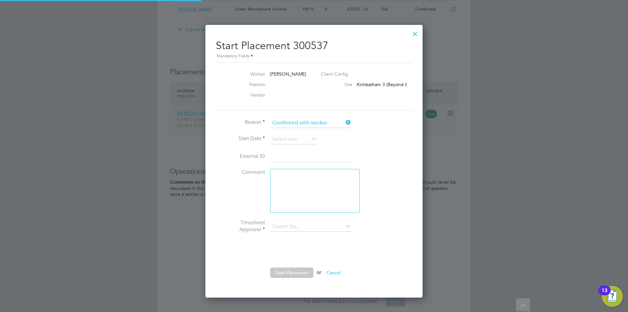
type input "[PERSON_NAME]"
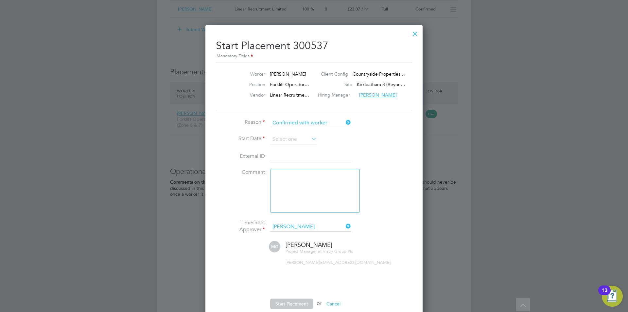
click at [306, 147] on li "Start Date" at bounding box center [314, 142] width 196 height 16
click at [304, 142] on input at bounding box center [293, 139] width 46 height 10
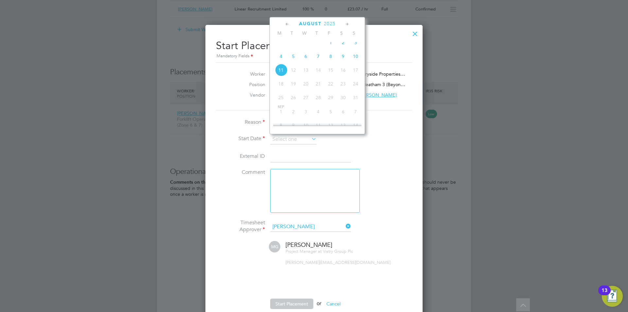
click at [302, 61] on span "6" at bounding box center [306, 56] width 12 height 12
type input "[DATE]"
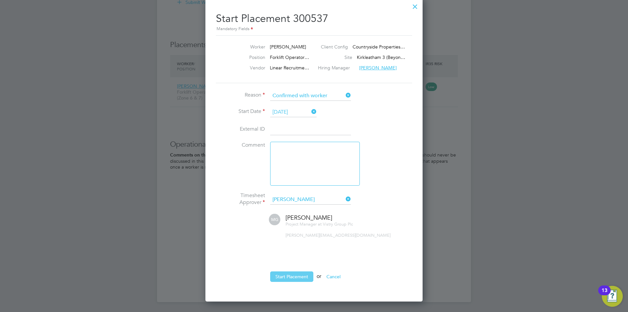
click at [300, 276] on button "Start Placement" at bounding box center [291, 276] width 43 height 10
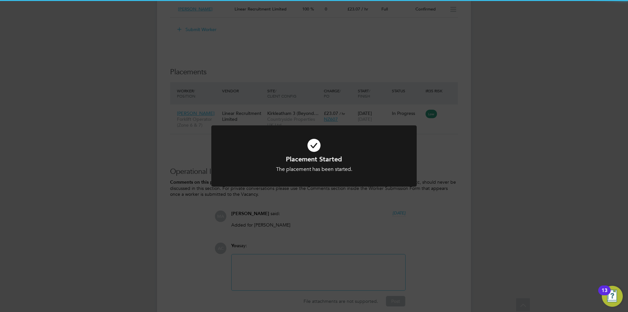
click at [319, 240] on div "Placement Started The placement has been started. Cancel Okay" at bounding box center [314, 156] width 628 height 312
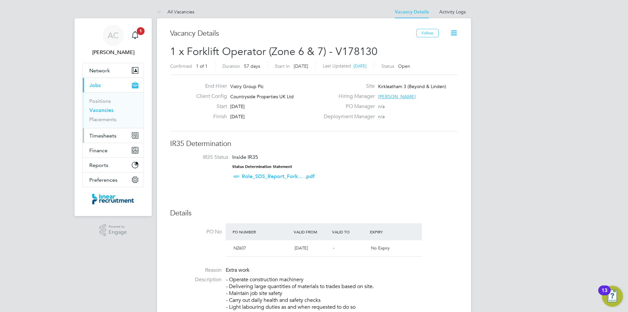
click at [104, 133] on span "Timesheets" at bounding box center [102, 135] width 27 height 6
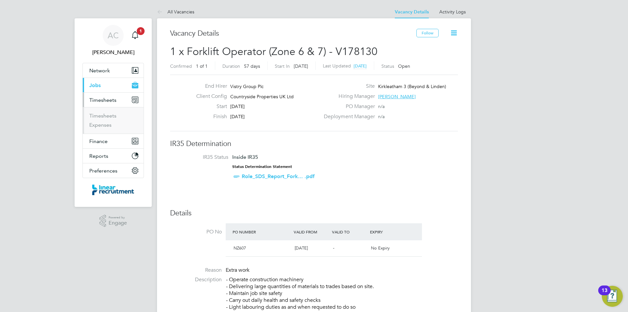
click at [107, 120] on li "Timesheets" at bounding box center [113, 117] width 49 height 9
click at [108, 114] on link "Timesheets" at bounding box center [102, 116] width 27 height 6
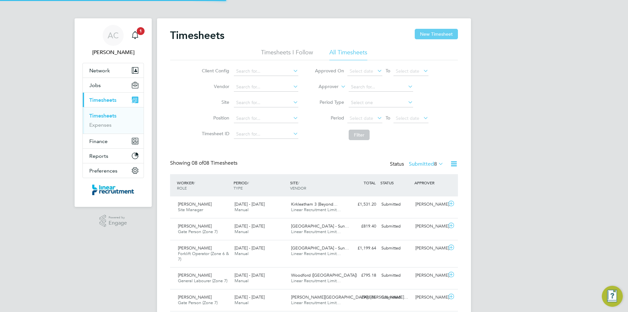
click at [422, 36] on button "New Timesheet" at bounding box center [436, 34] width 43 height 10
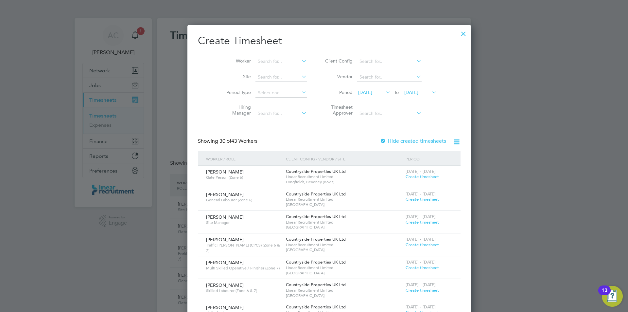
click at [261, 54] on li "Worker" at bounding box center [264, 62] width 102 height 16
click at [263, 56] on li "Worker" at bounding box center [264, 62] width 102 height 16
click at [261, 57] on input at bounding box center [280, 61] width 51 height 9
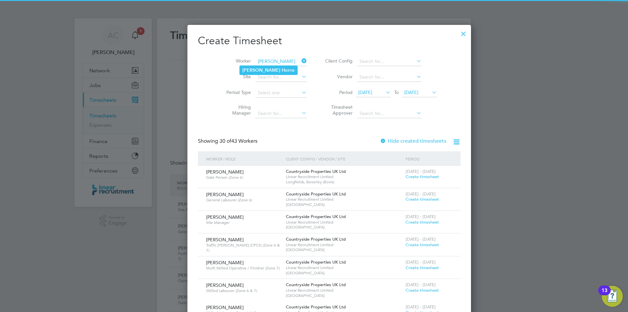
click at [282, 68] on b "Hor" at bounding box center [286, 70] width 8 height 6
type input "[PERSON_NAME]"
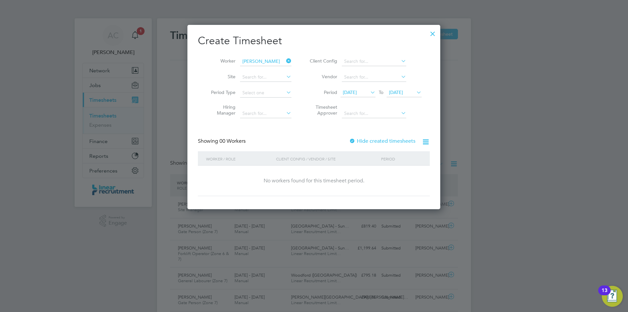
click at [403, 89] on span "[DATE]" at bounding box center [396, 92] width 14 height 6
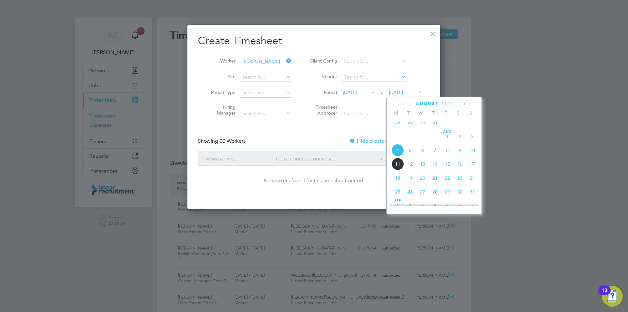
click at [472, 155] on span "10" at bounding box center [472, 150] width 12 height 12
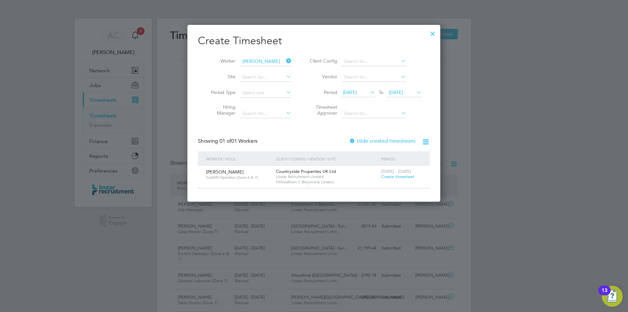
click at [400, 175] on span "Create timesheet" at bounding box center [397, 177] width 33 height 6
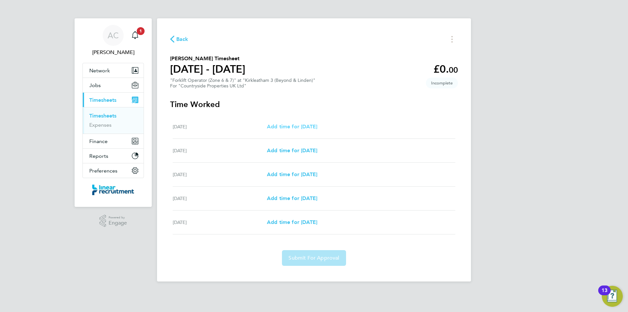
click at [307, 125] on span "Add time for [DATE]" at bounding box center [292, 126] width 50 height 6
select select "30"
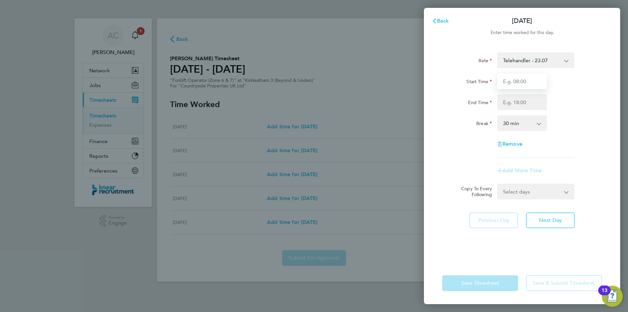
click at [513, 79] on input "Start Time" at bounding box center [522, 81] width 50 height 16
click at [435, 18] on svg-icon "button" at bounding box center [434, 21] width 5 height 6
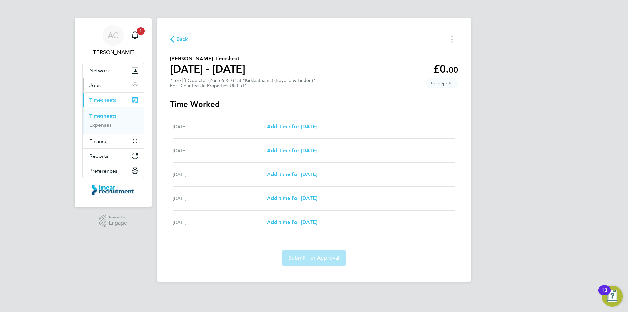
click at [105, 85] on button "Jobs" at bounding box center [113, 85] width 61 height 14
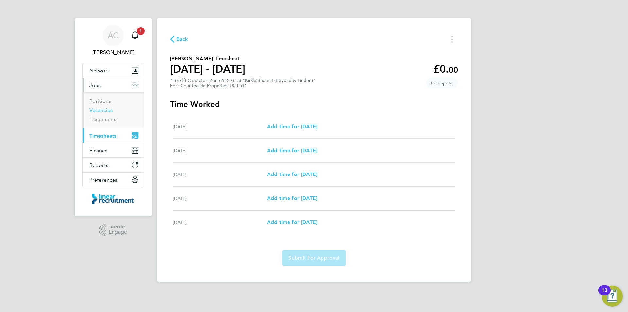
click at [110, 111] on link "Vacancies" at bounding box center [100, 110] width 23 height 6
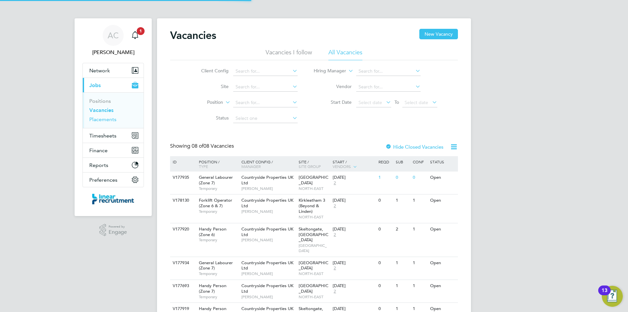
click at [109, 118] on link "Placements" at bounding box center [102, 119] width 27 height 6
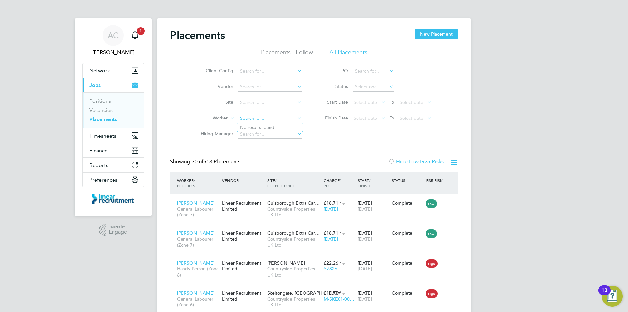
click at [267, 120] on input at bounding box center [270, 118] width 64 height 9
click at [275, 131] on li "George Hor ne" at bounding box center [269, 127] width 65 height 9
type input "[PERSON_NAME]"
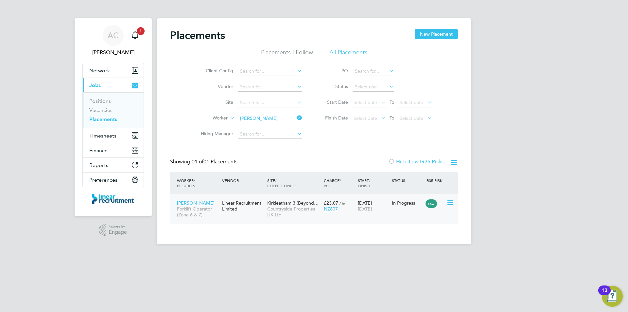
click at [307, 207] on span "Countryside Properties UK Ltd" at bounding box center [293, 212] width 53 height 12
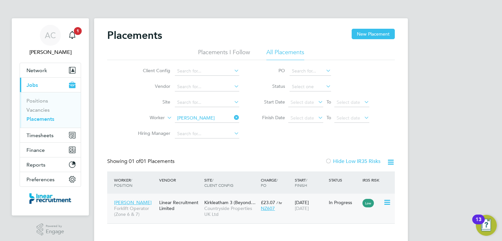
scroll to position [6, 31]
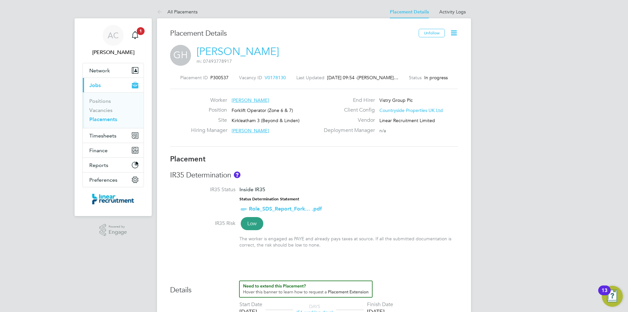
click at [450, 30] on icon at bounding box center [454, 33] width 8 height 8
click at [433, 50] on li "Edit Placement e" at bounding box center [433, 48] width 48 height 9
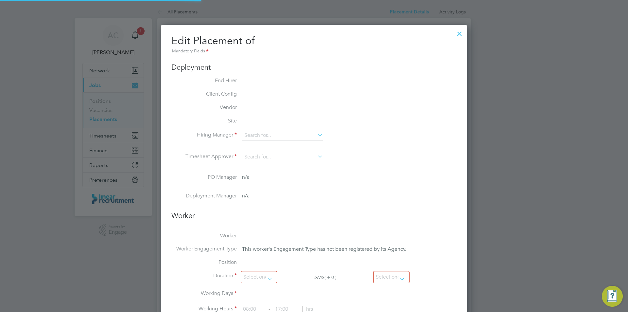
type input "[PERSON_NAME]"
type input "[DATE]"
type input "30 Sep 2025"
type input "07:30"
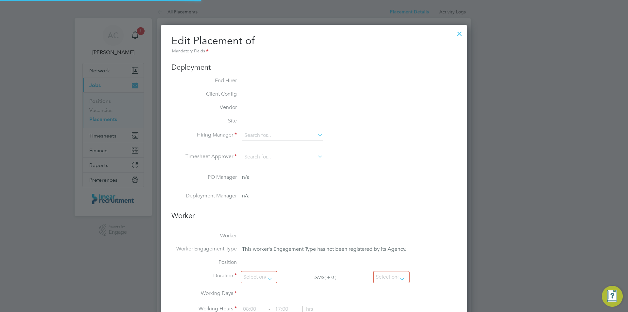
type input "16:30"
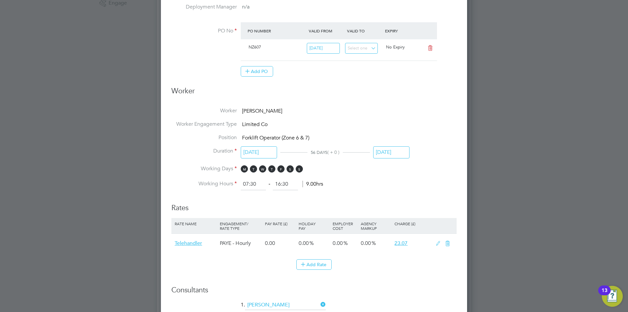
click at [260, 153] on input "[DATE]" at bounding box center [259, 152] width 36 height 12
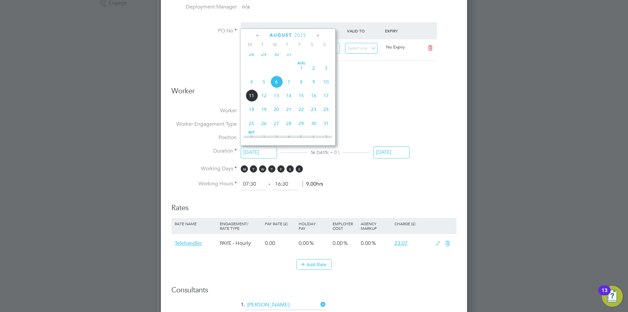
click at [267, 88] on span "5" at bounding box center [264, 82] width 12 height 12
type input "[DATE]"
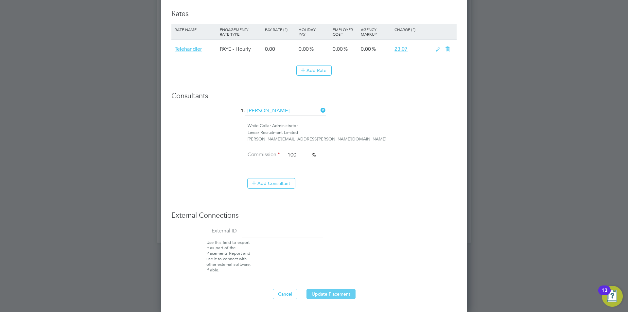
click at [324, 293] on button "Update Placement" at bounding box center [331, 294] width 49 height 10
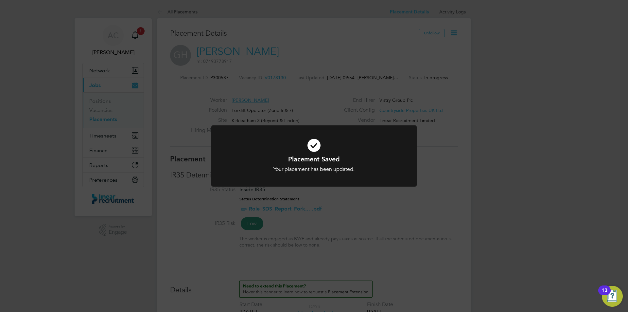
click at [122, 109] on div "Placement Saved Your placement has been updated. Cancel Okay" at bounding box center [314, 156] width 628 height 312
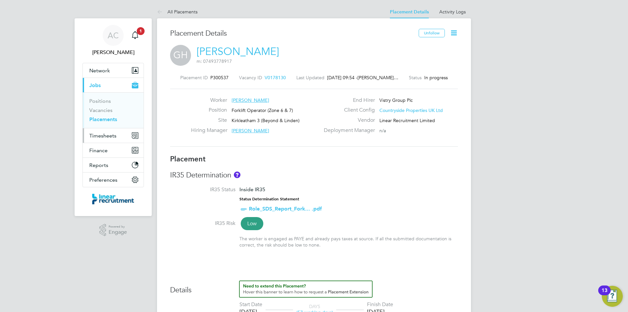
click at [105, 137] on span "Timesheets" at bounding box center [102, 135] width 27 height 6
click at [110, 135] on span "Timesheets" at bounding box center [102, 135] width 27 height 6
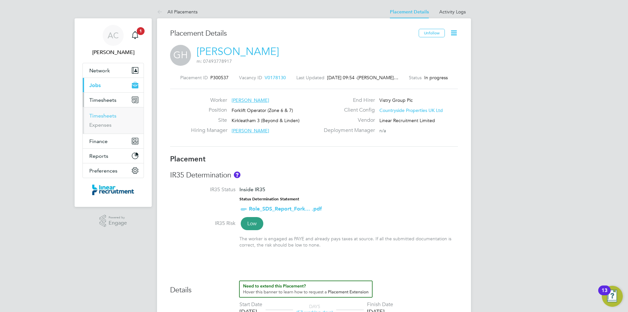
click at [109, 115] on link "Timesheets" at bounding box center [102, 116] width 27 height 6
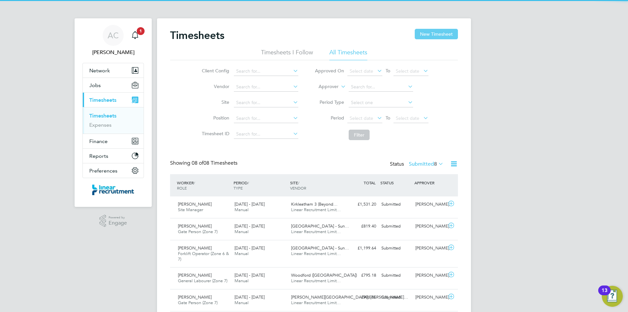
click at [443, 35] on button "New Timesheet" at bounding box center [436, 34] width 43 height 10
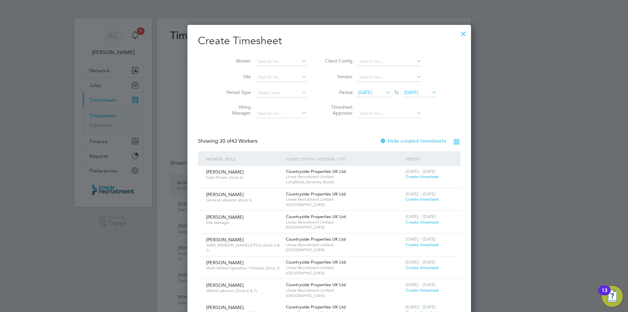
click at [414, 92] on span "[DATE]" at bounding box center [411, 92] width 14 height 6
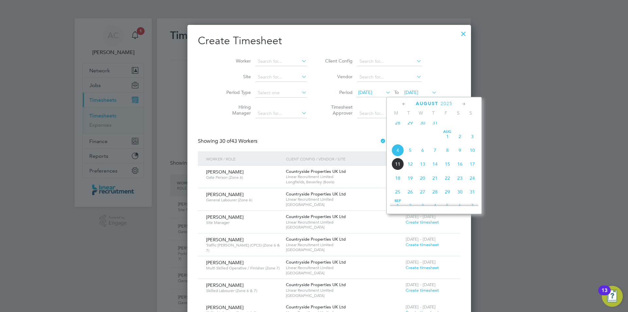
click at [475, 151] on span "10" at bounding box center [472, 150] width 12 height 12
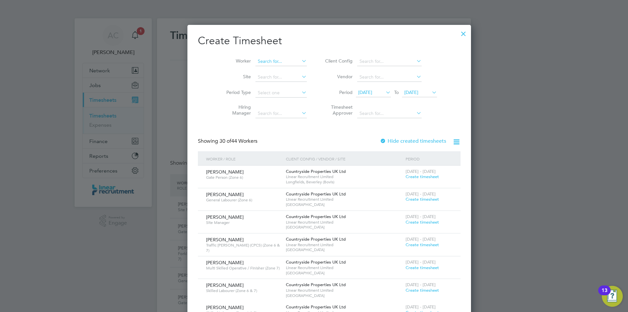
click at [255, 58] on input at bounding box center [280, 61] width 51 height 9
click at [255, 64] on input "GEORGE HO" at bounding box center [280, 61] width 51 height 9
click at [246, 70] on b "[PERSON_NAME]" at bounding box center [261, 70] width 38 height 6
type input "[PERSON_NAME]"
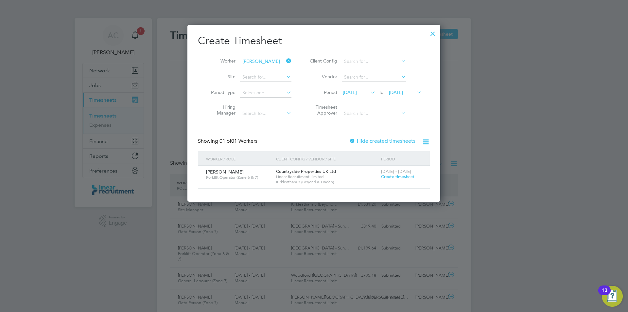
click at [393, 177] on span "Create timesheet" at bounding box center [397, 177] width 33 height 6
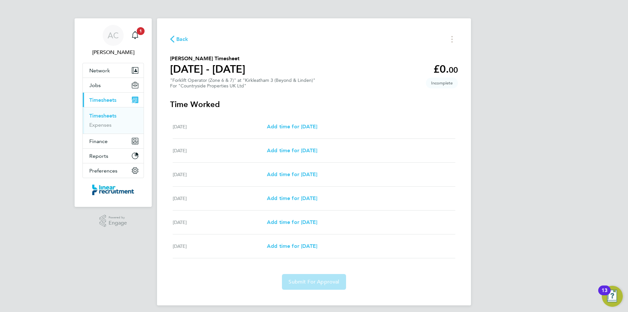
click at [311, 133] on div "Tue 05 Aug Add time for Tue 05 Aug Add time for Tue 05 Aug" at bounding box center [314, 127] width 283 height 24
click at [311, 129] on span "Add time for [DATE]" at bounding box center [292, 126] width 50 height 6
select select "30"
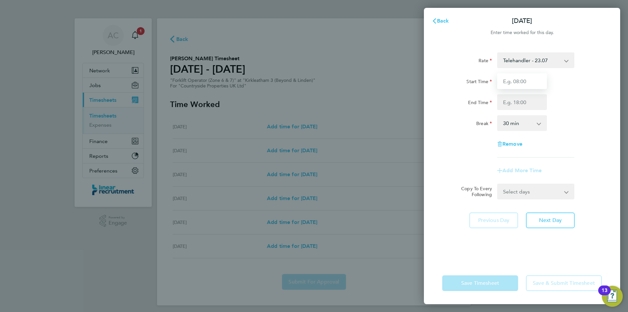
click at [526, 83] on input "Start Time" at bounding box center [522, 81] width 50 height 16
type input "07:30"
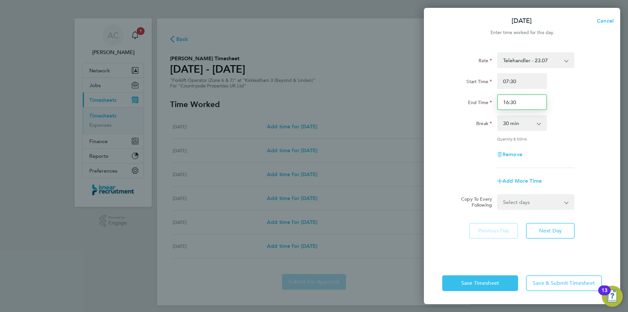
drag, startPoint x: 517, startPoint y: 101, endPoint x: 490, endPoint y: 104, distance: 27.4
click at [495, 103] on div "16:30" at bounding box center [522, 102] width 55 height 16
type input "16:00"
click at [549, 228] on span "Next Day" at bounding box center [550, 230] width 23 height 7
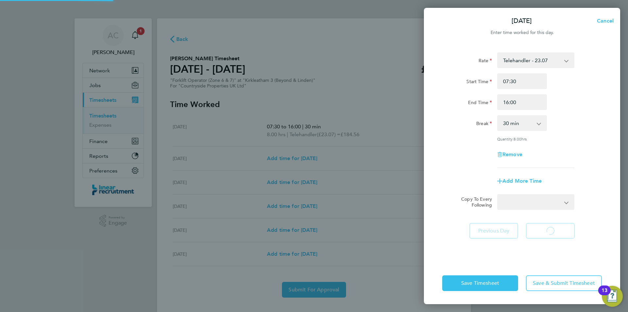
select select "30"
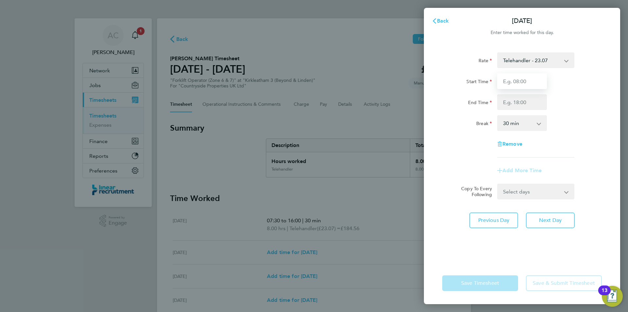
click at [511, 80] on input "Start Time" at bounding box center [522, 81] width 50 height 16
type input "07:30"
type input "16:00"
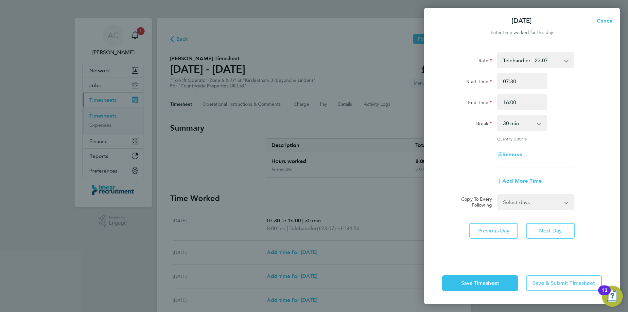
click at [547, 238] on div "Rate Telehandler - 23.07 Start Time 07:30 End Time 16:00 Break 0 min 15 min 30 …" at bounding box center [522, 153] width 196 height 218
click at [545, 234] on button "Next Day" at bounding box center [550, 231] width 49 height 16
select select "30"
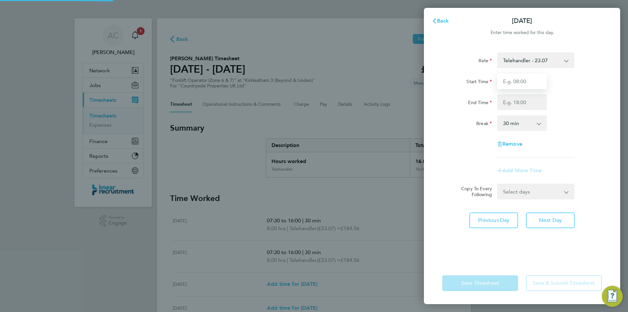
click at [511, 82] on input "Start Time" at bounding box center [522, 81] width 50 height 16
type input "07:30"
type input "16:00"
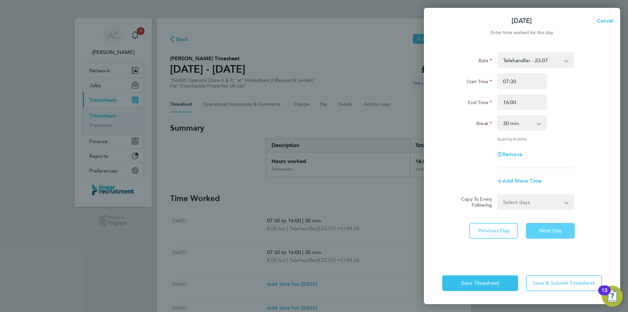
click at [547, 227] on span "Next Day" at bounding box center [550, 230] width 23 height 7
select select "30"
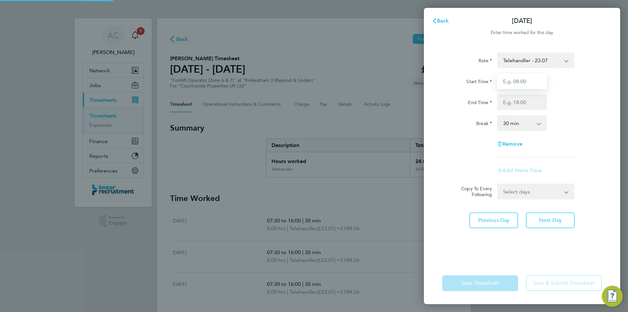
click at [507, 84] on input "Start Time" at bounding box center [522, 81] width 50 height 16
type input "07:30"
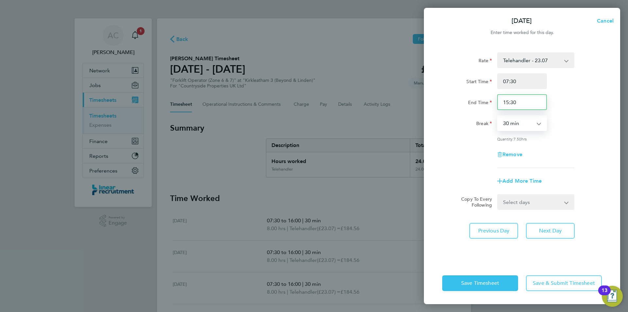
click at [489, 109] on div "End Time 15:30" at bounding box center [522, 102] width 165 height 16
type input "15:00"
click at [597, 170] on app-timesheet-line-form-group "Rate Telehandler - 23.07 Start Time 07:30 End Time 15:00 Break 0 min 15 min 30 …" at bounding box center [522, 120] width 160 height 136
click at [509, 278] on button "Save Timesheet" at bounding box center [480, 283] width 76 height 16
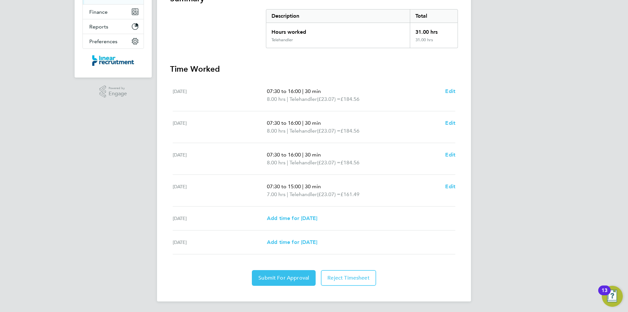
click at [277, 294] on div "Back Following George Horne's Timesheet 04 - 10 Aug 2025 £715. 17 "Forklift Ope…" at bounding box center [314, 95] width 314 height 412
click at [284, 279] on span "Submit For Approval" at bounding box center [283, 277] width 51 height 7
